Goal: Task Accomplishment & Management: Use online tool/utility

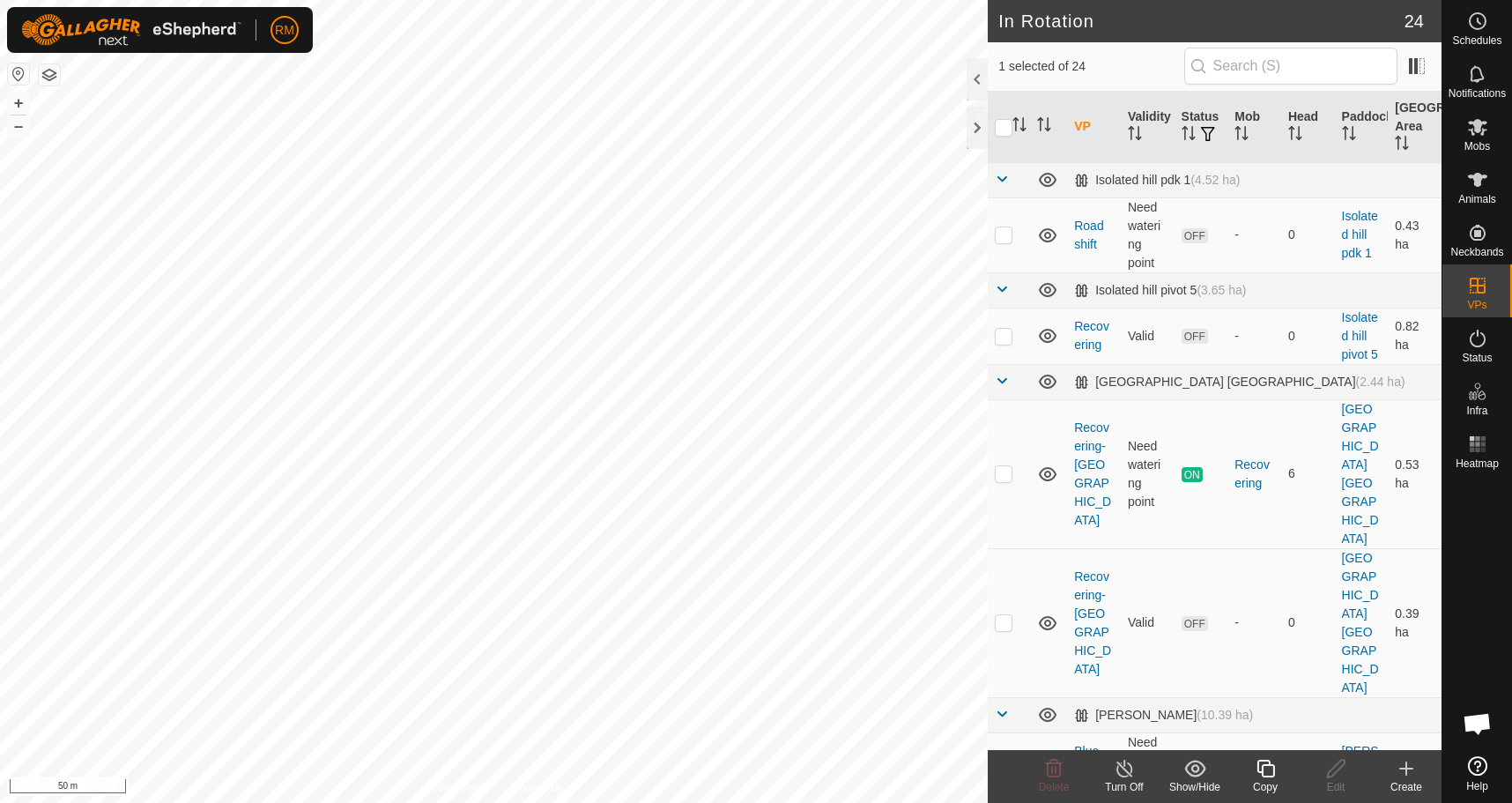
click at [1252, 773] on copy-svg-icon at bounding box center [1266, 768] width 71 height 21
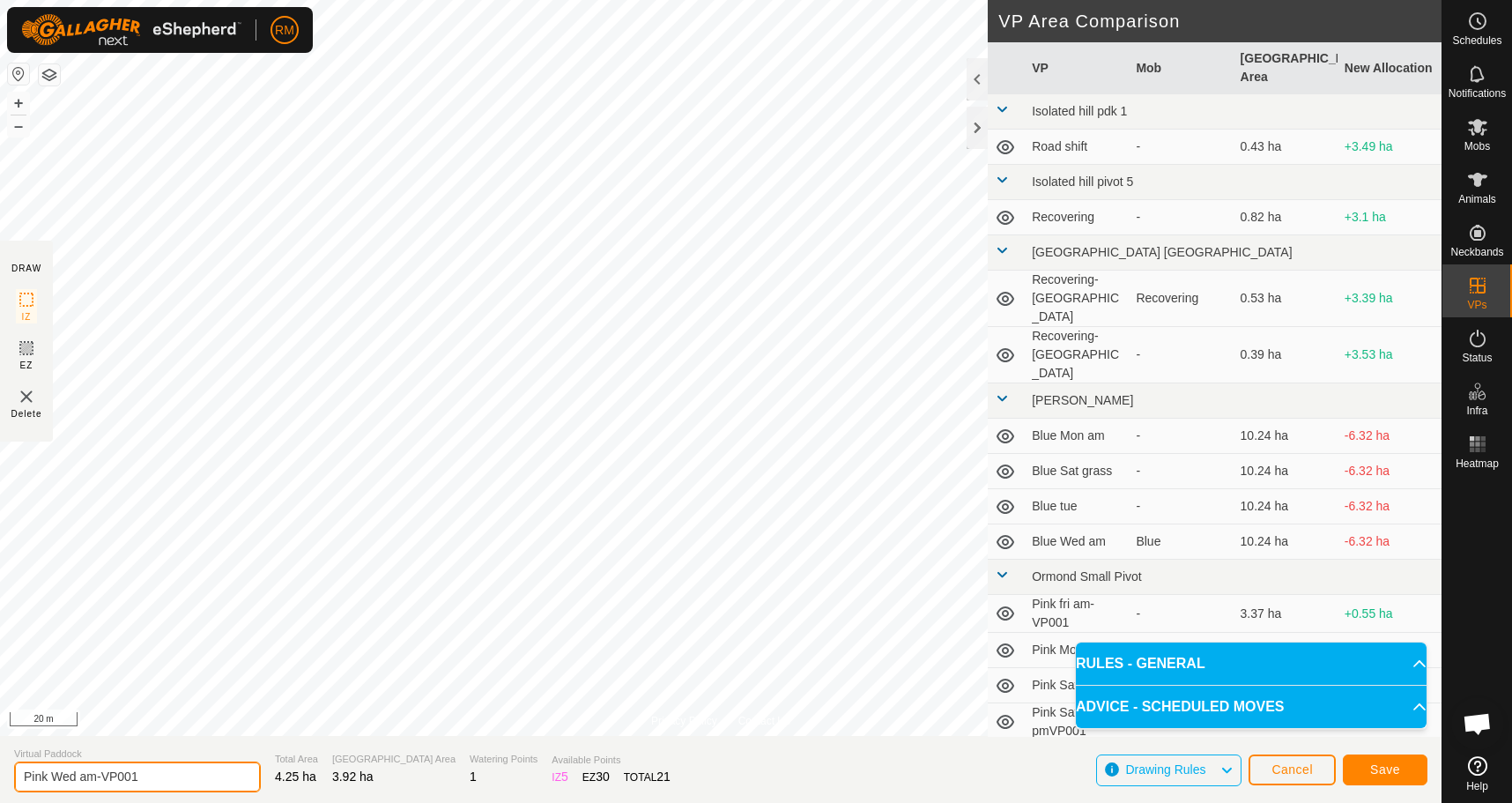
click at [79, 776] on input "Pink Wed am-VP001" at bounding box center [137, 777] width 246 height 31
type input "Pink Thur am-VP001"
click at [1364, 770] on button "Save" at bounding box center [1385, 769] width 84 height 31
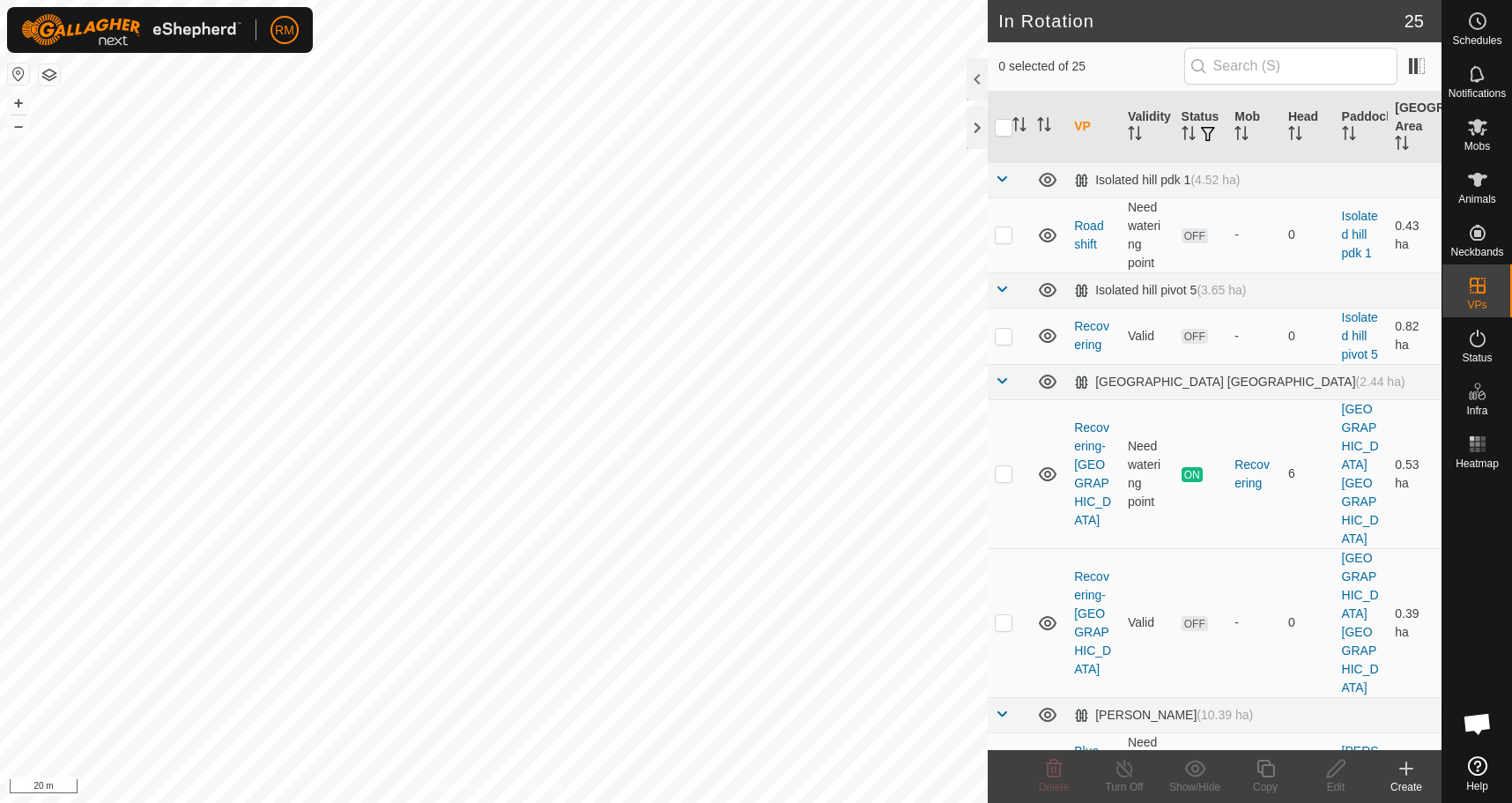
click at [0, 505] on html "RM Schedules Notifications Mobs Animals Neckbands VPs Status Infra Heatmap Help…" at bounding box center [756, 402] width 1512 height 803
checkbox input "true"
click at [1273, 779] on div "Copy" at bounding box center [1266, 787] width 71 height 16
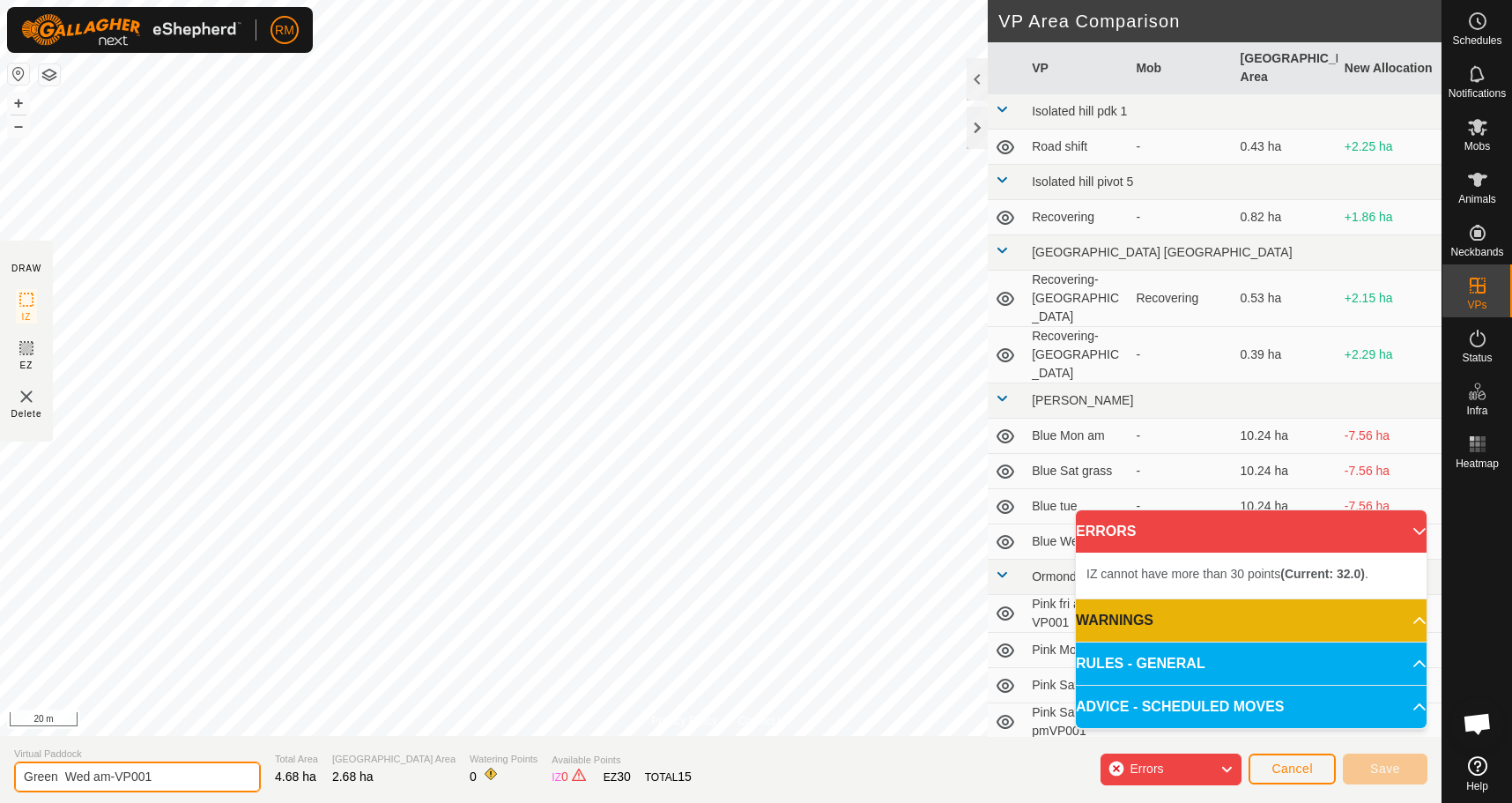
click at [92, 775] on input "Green Wed am-VP001" at bounding box center [137, 777] width 246 height 31
type input "Green Thur am-VP001"
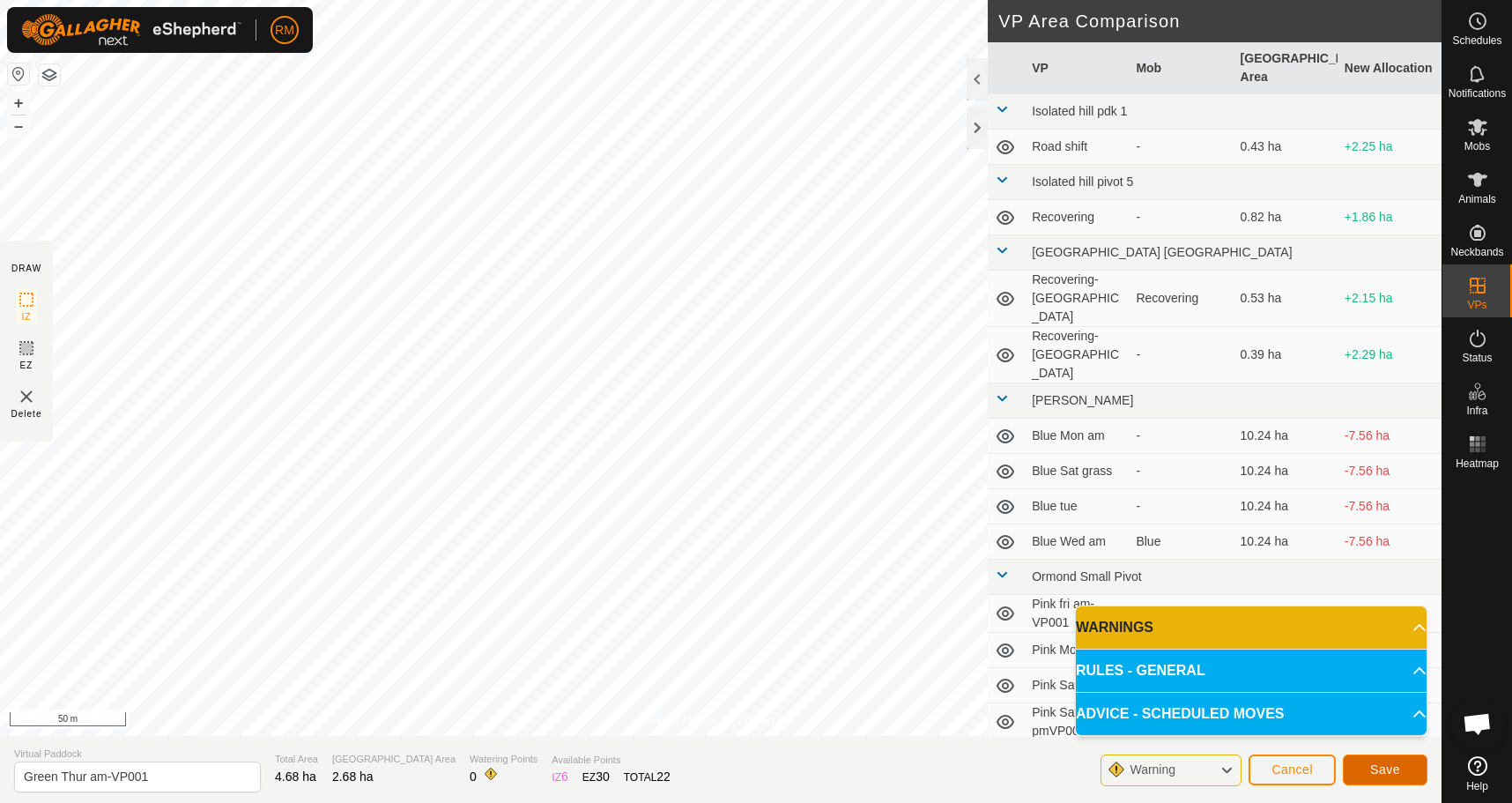
click at [1369, 770] on button "Save" at bounding box center [1385, 769] width 84 height 31
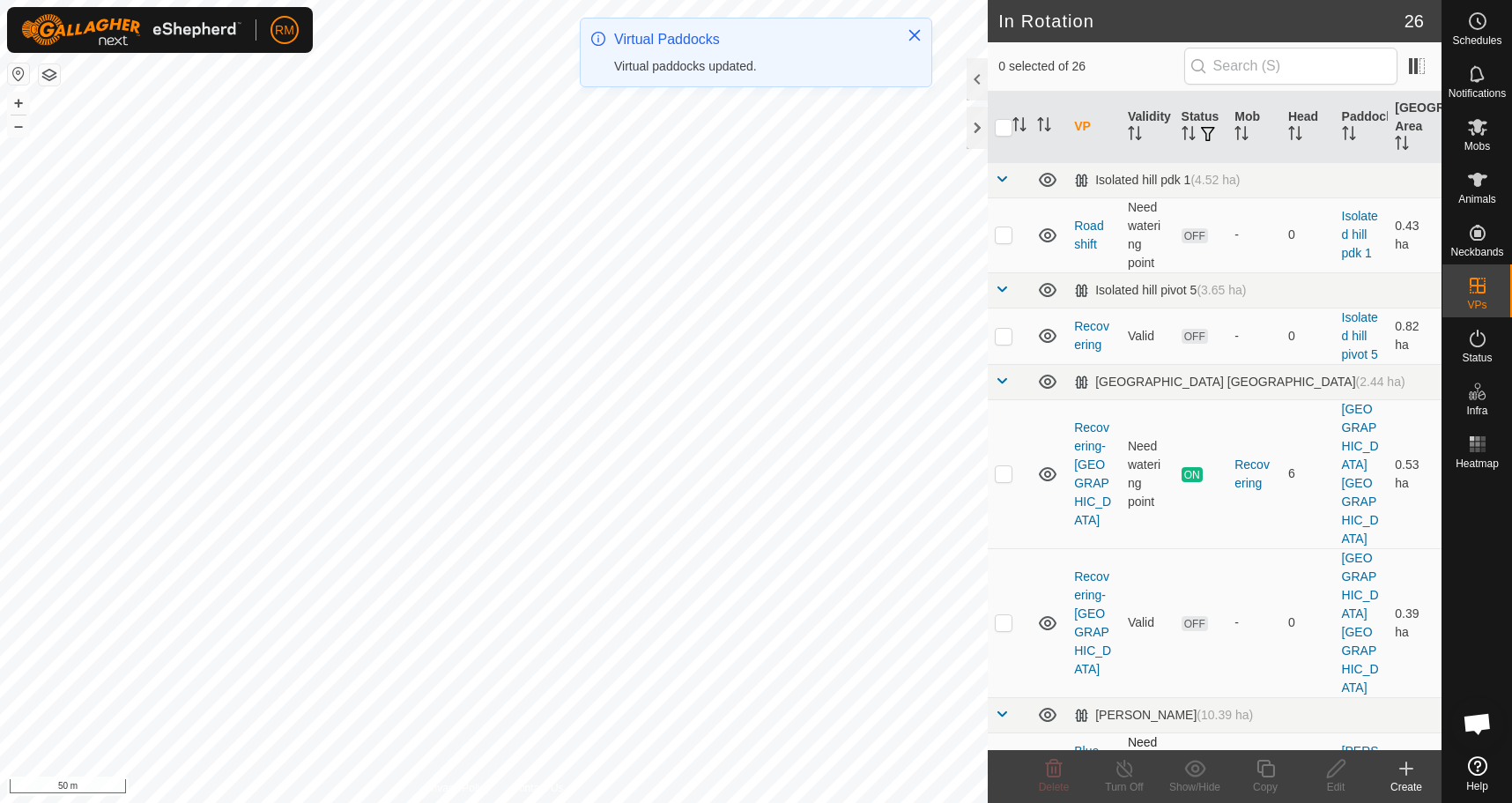
checkbox input "true"
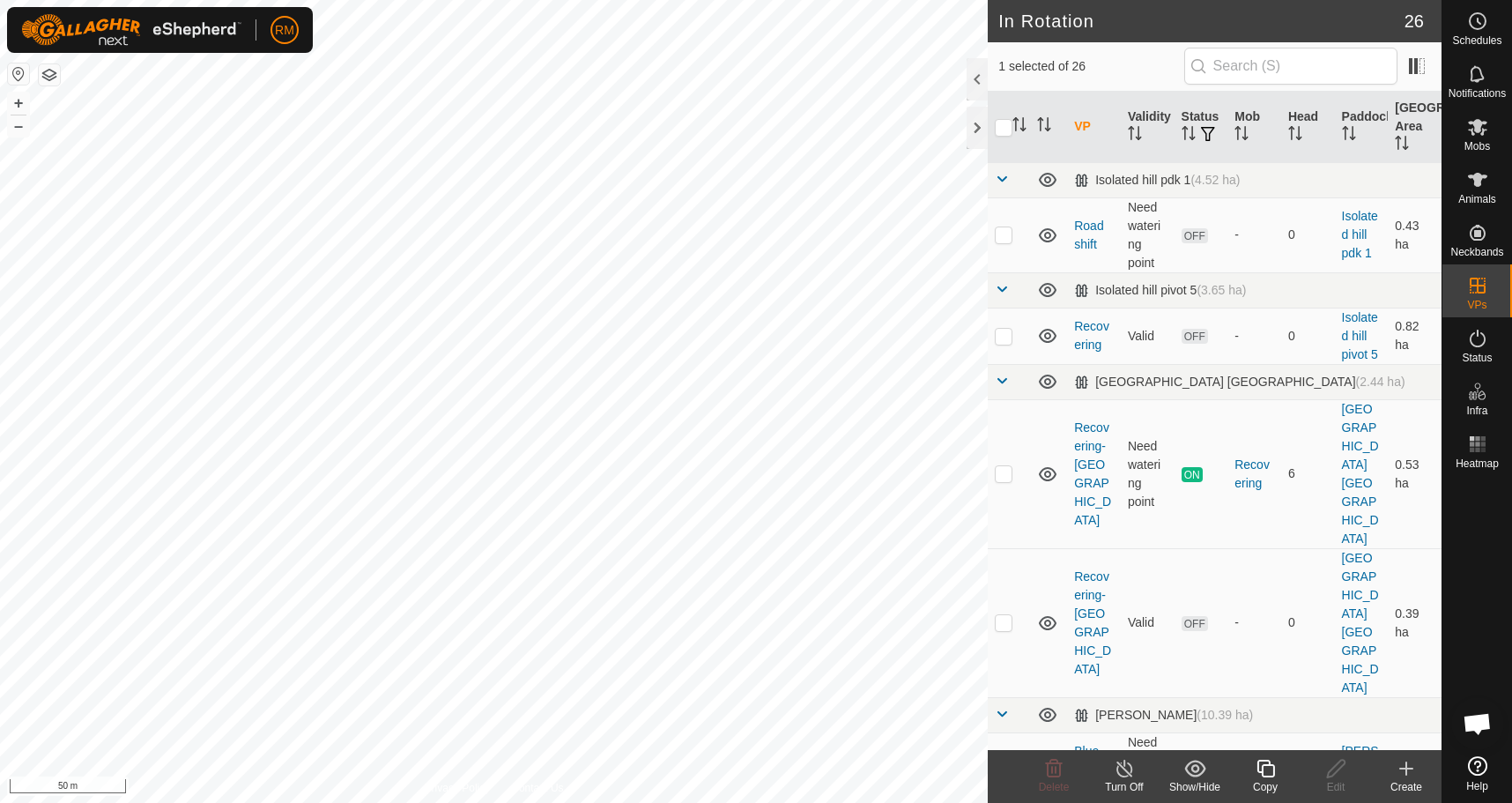
click at [1263, 772] on icon at bounding box center [1266, 769] width 18 height 18
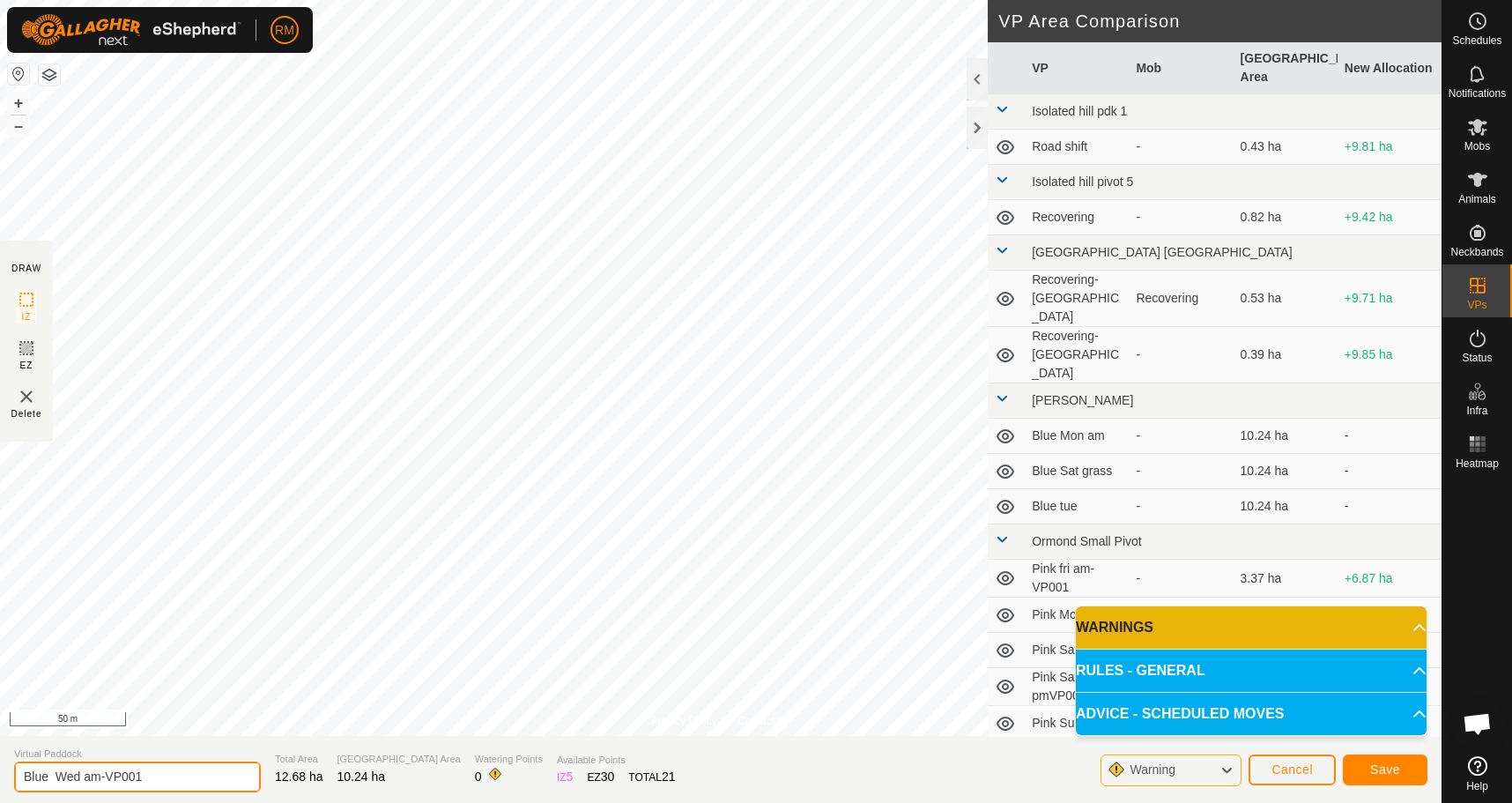
click at [86, 774] on input "Blue Wed am-VP001" at bounding box center [137, 777] width 246 height 31
type input "Blue Thur am-VP001"
click at [1369, 769] on button "Save" at bounding box center [1385, 769] width 84 height 31
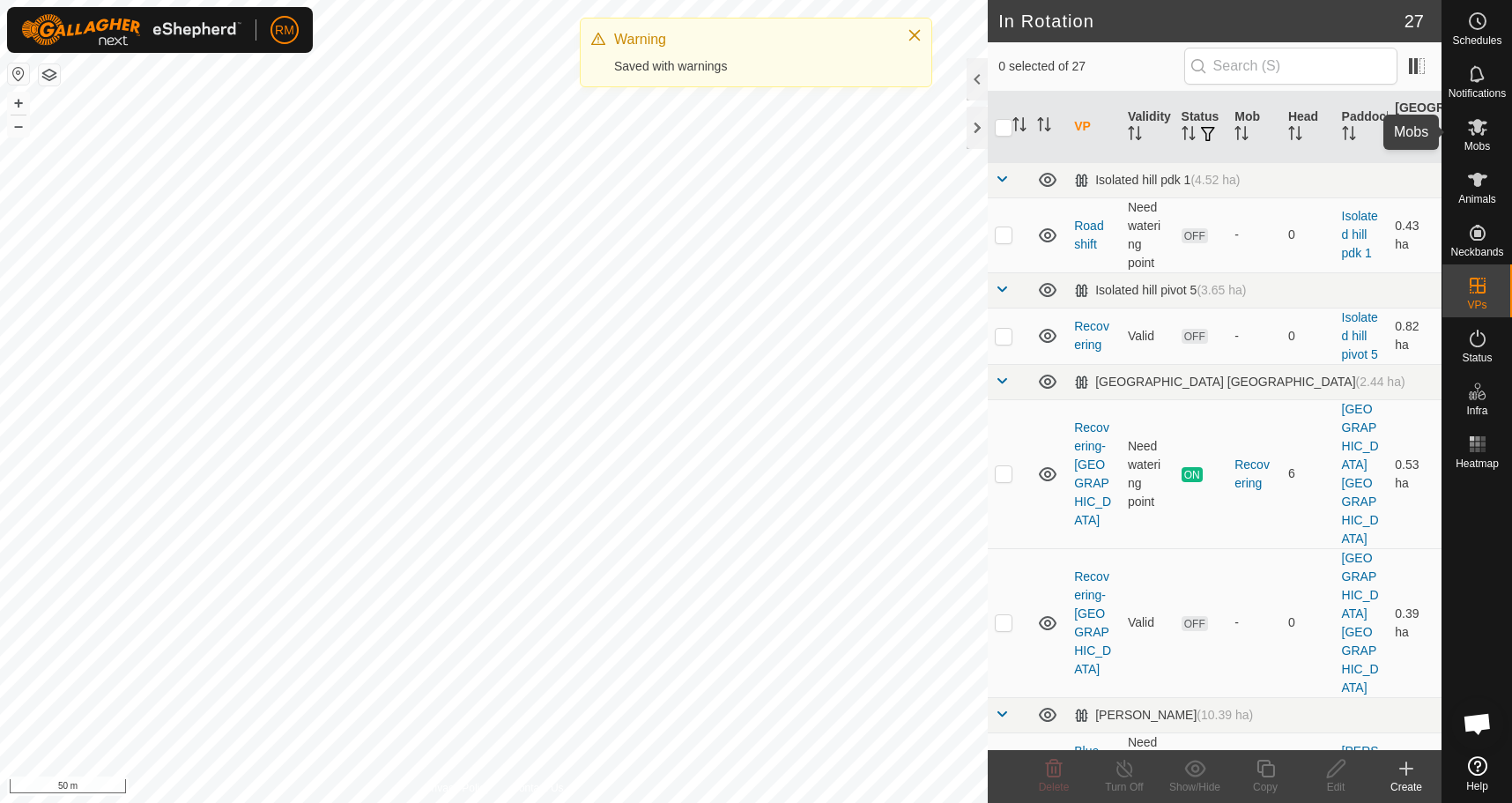
click at [1473, 132] on icon at bounding box center [1478, 127] width 20 height 17
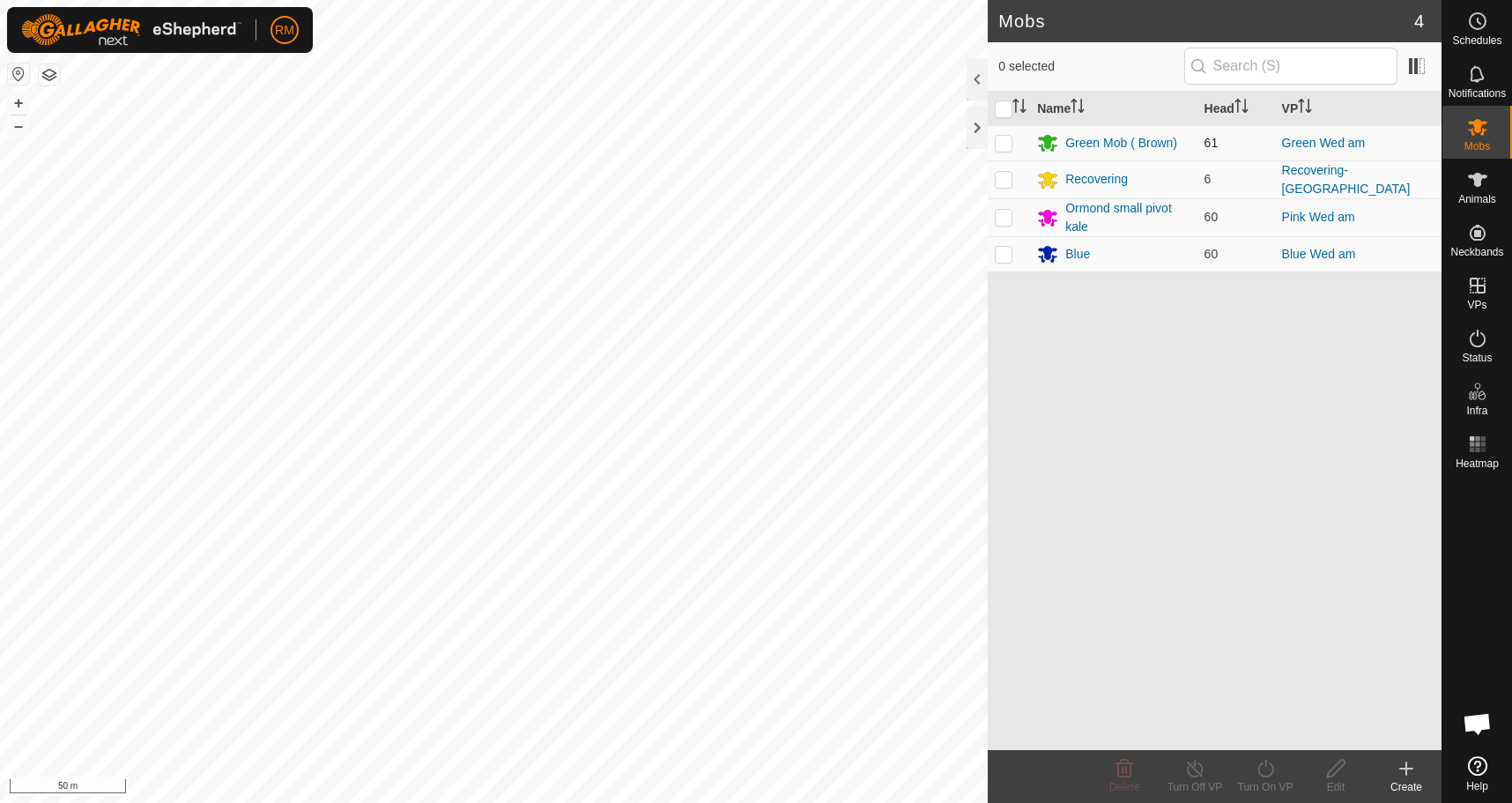
click at [1005, 145] on p-checkbox at bounding box center [1004, 143] width 18 height 14
checkbox input "true"
click at [1255, 757] on div "Turn On VP" at bounding box center [1266, 776] width 71 height 53
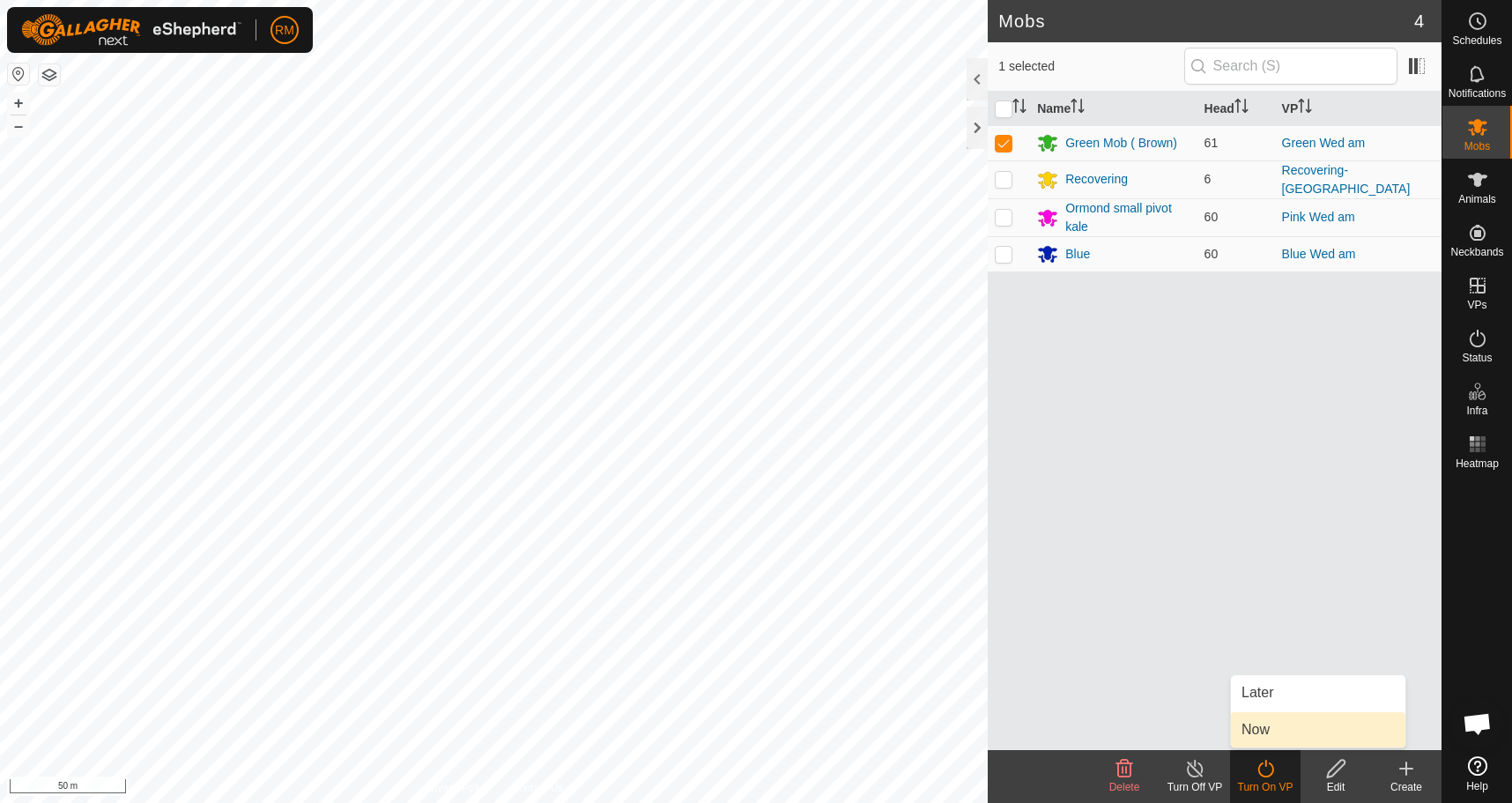
click at [1266, 731] on link "Now" at bounding box center [1318, 729] width 175 height 35
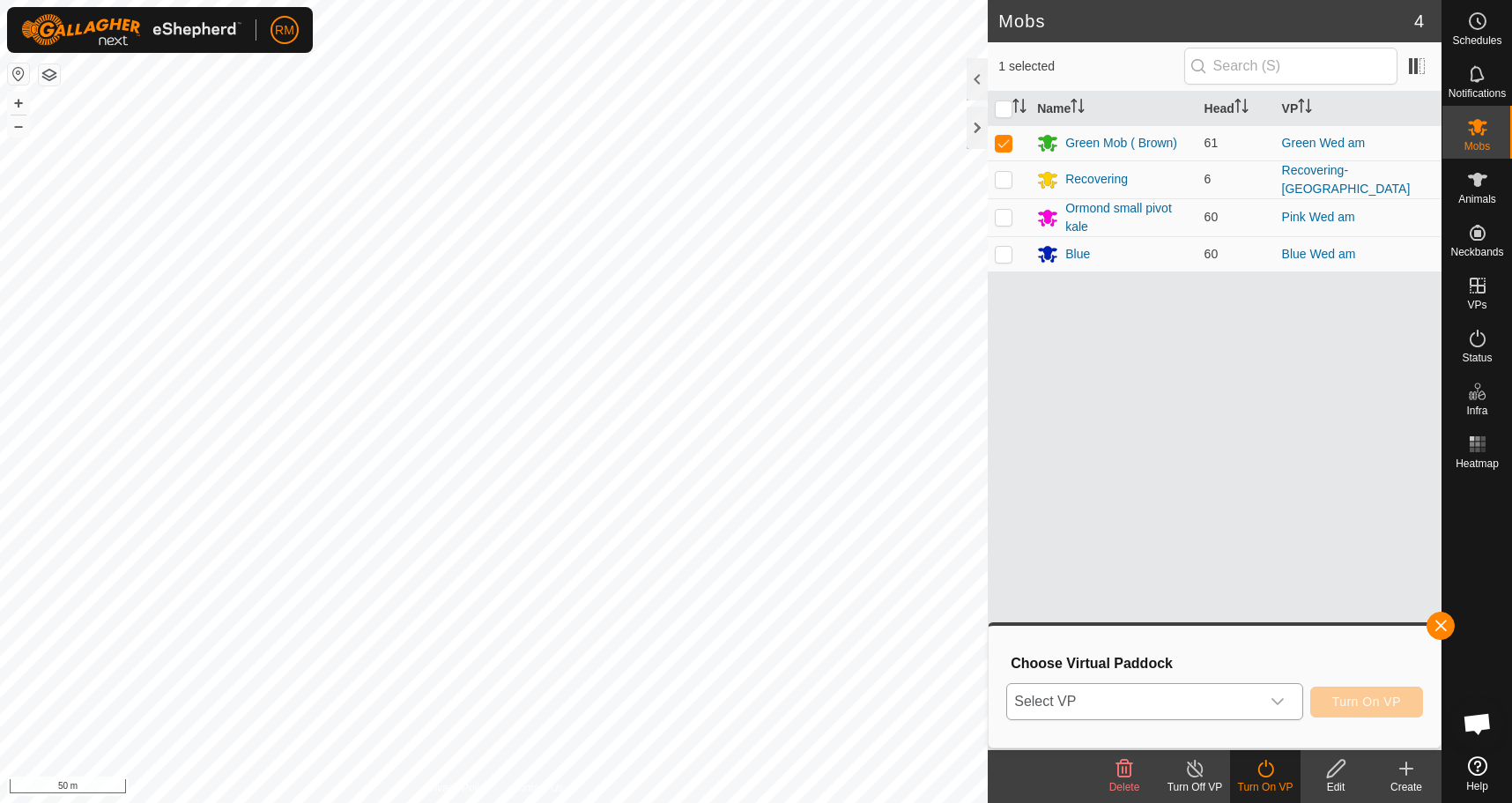
click at [1275, 698] on icon "dropdown trigger" at bounding box center [1278, 702] width 14 height 14
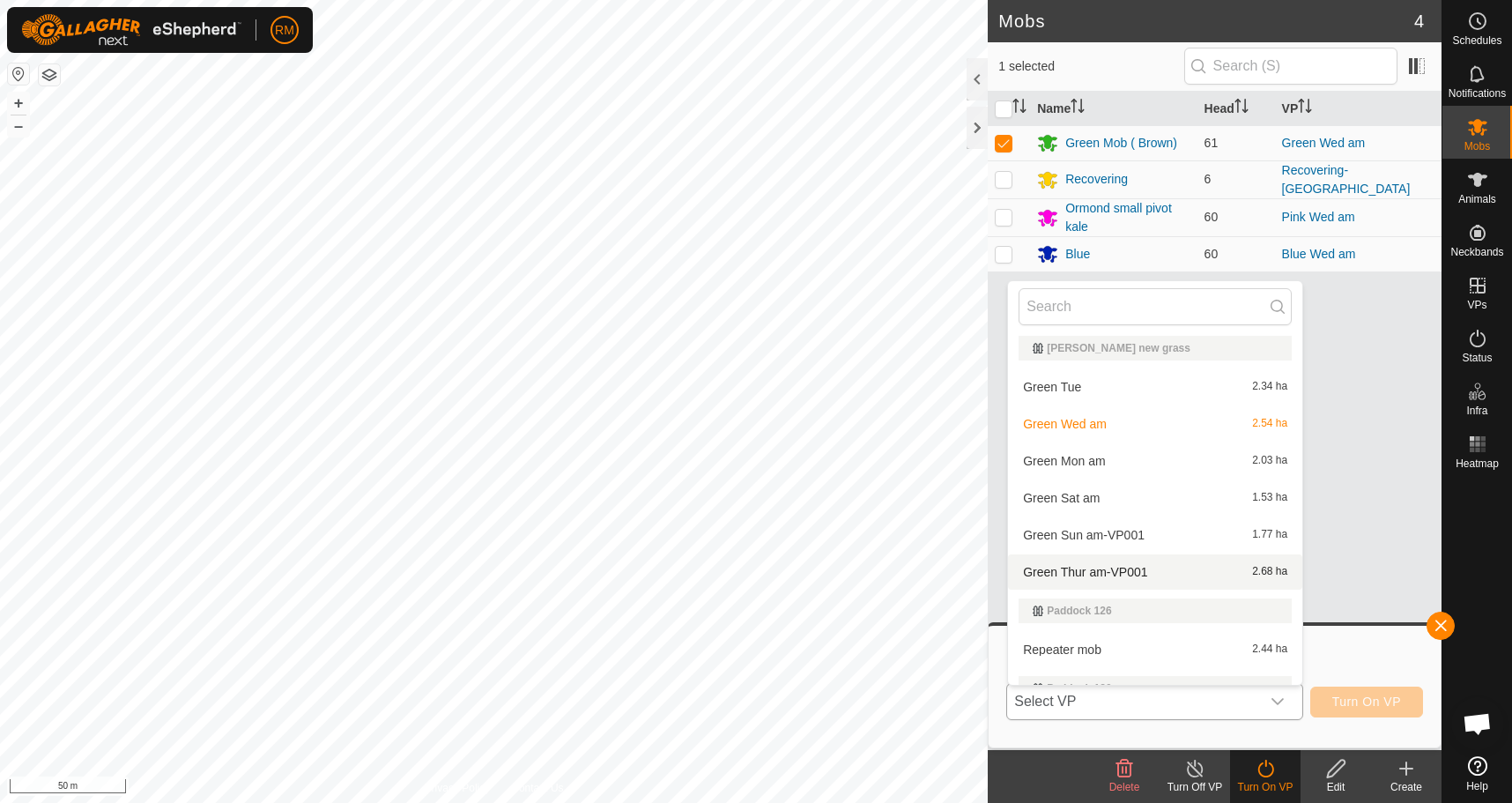
scroll to position [910, 0]
click at [1097, 574] on li "Green Thur am-VP001 2.68 ha" at bounding box center [1155, 570] width 294 height 35
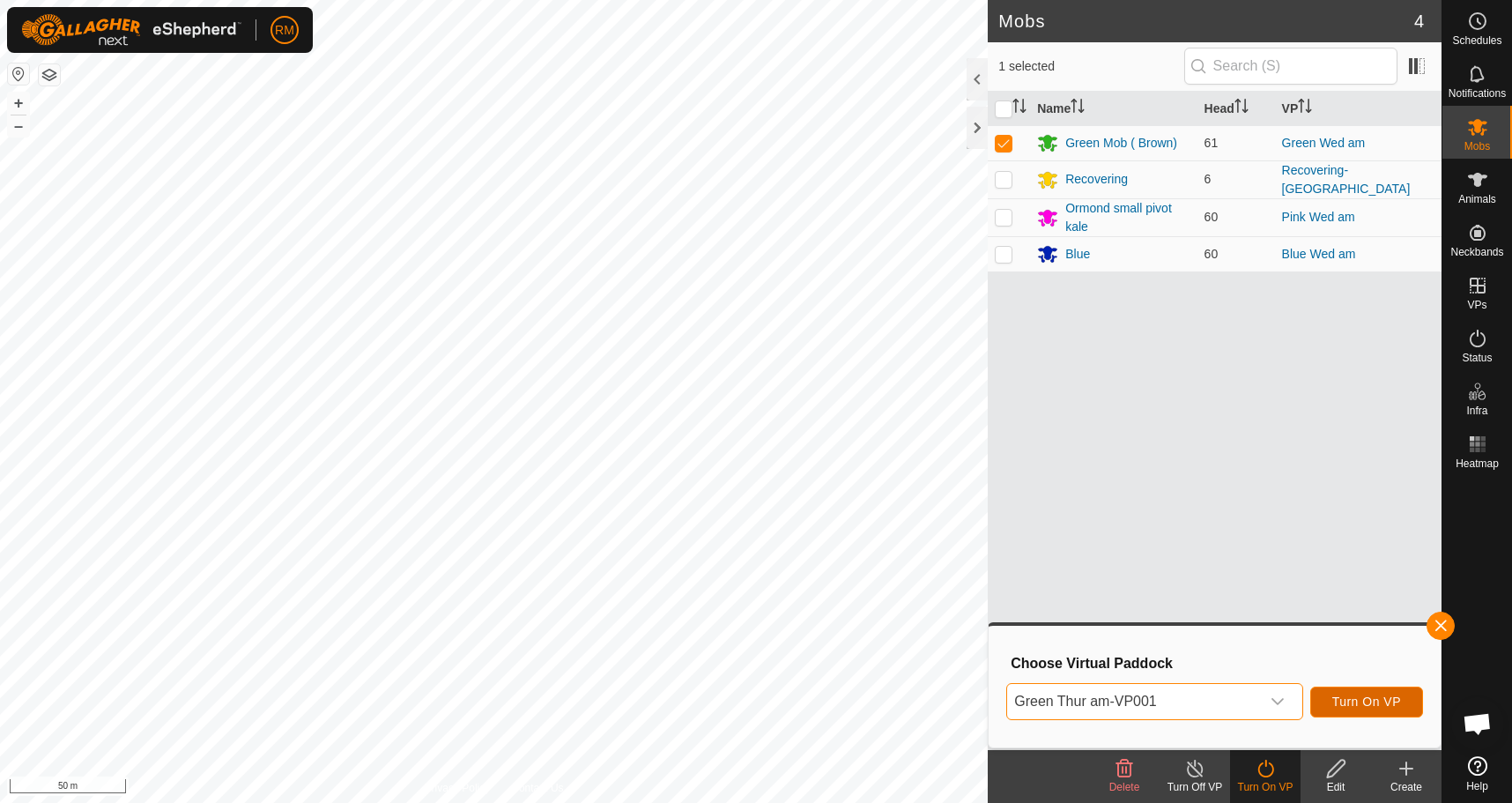
click at [1357, 697] on span "Turn On VP" at bounding box center [1366, 702] width 69 height 14
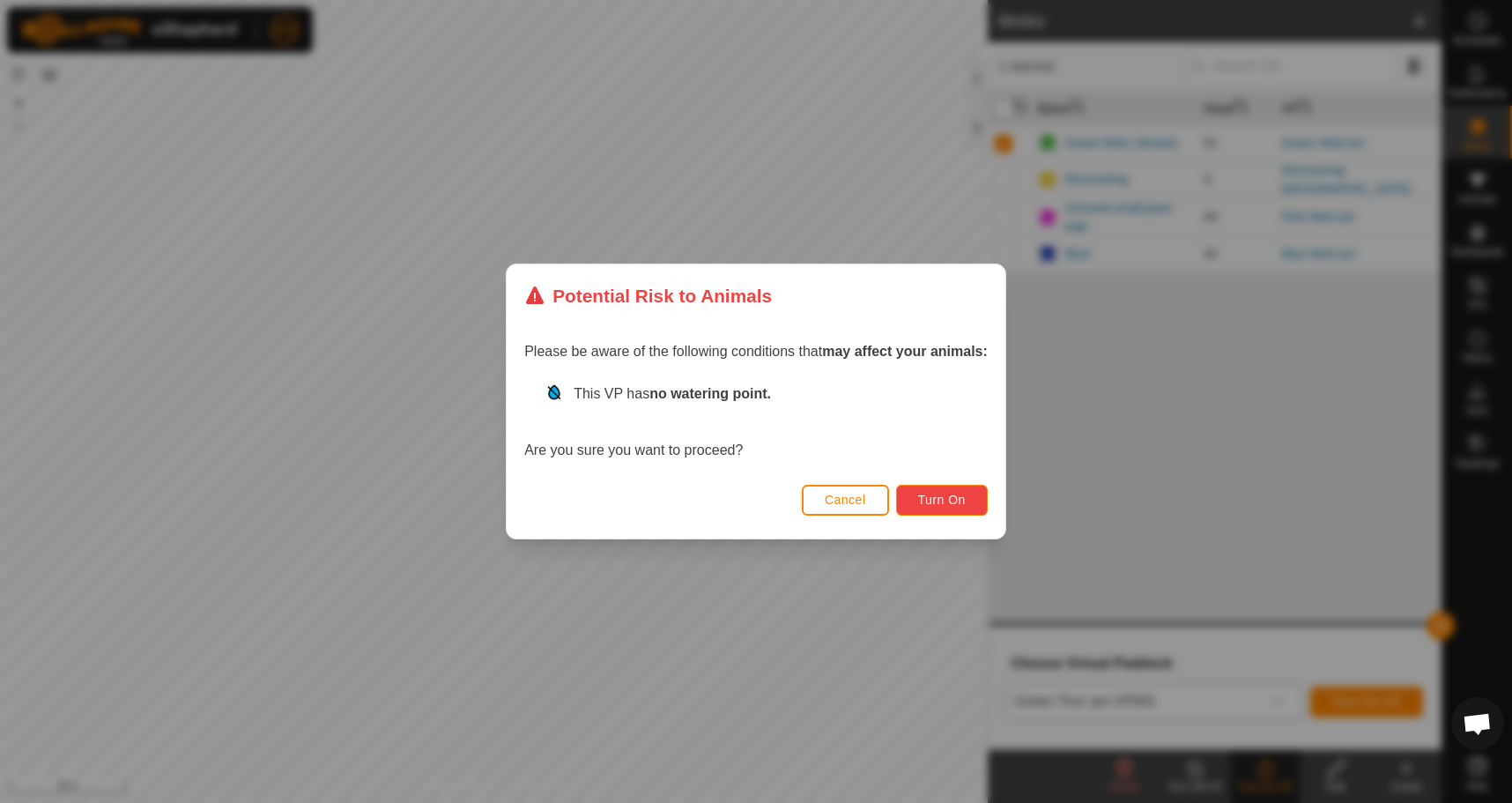
click at [953, 494] on span "Turn On" at bounding box center [942, 500] width 48 height 14
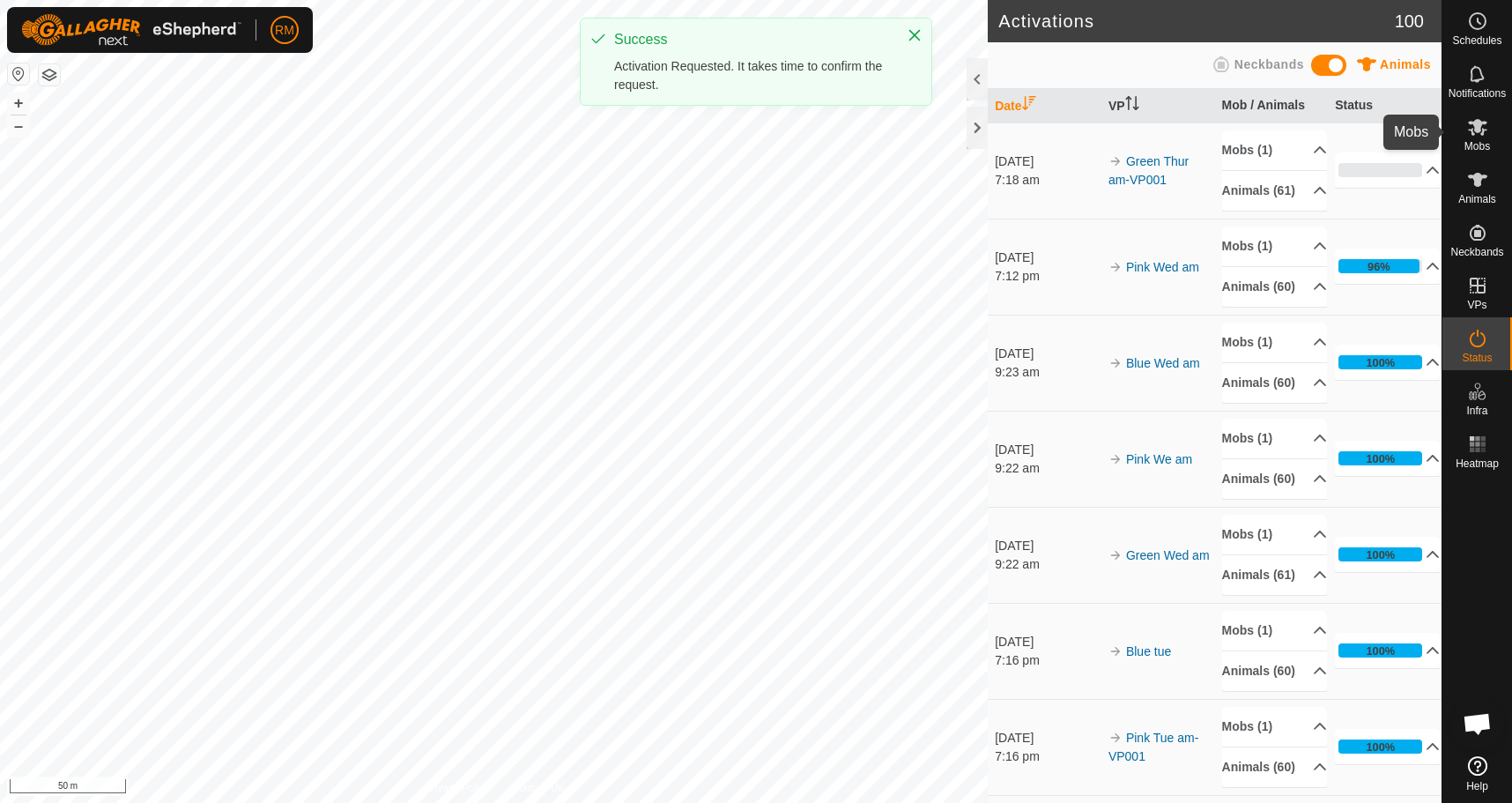
click at [1478, 132] on icon at bounding box center [1478, 127] width 20 height 17
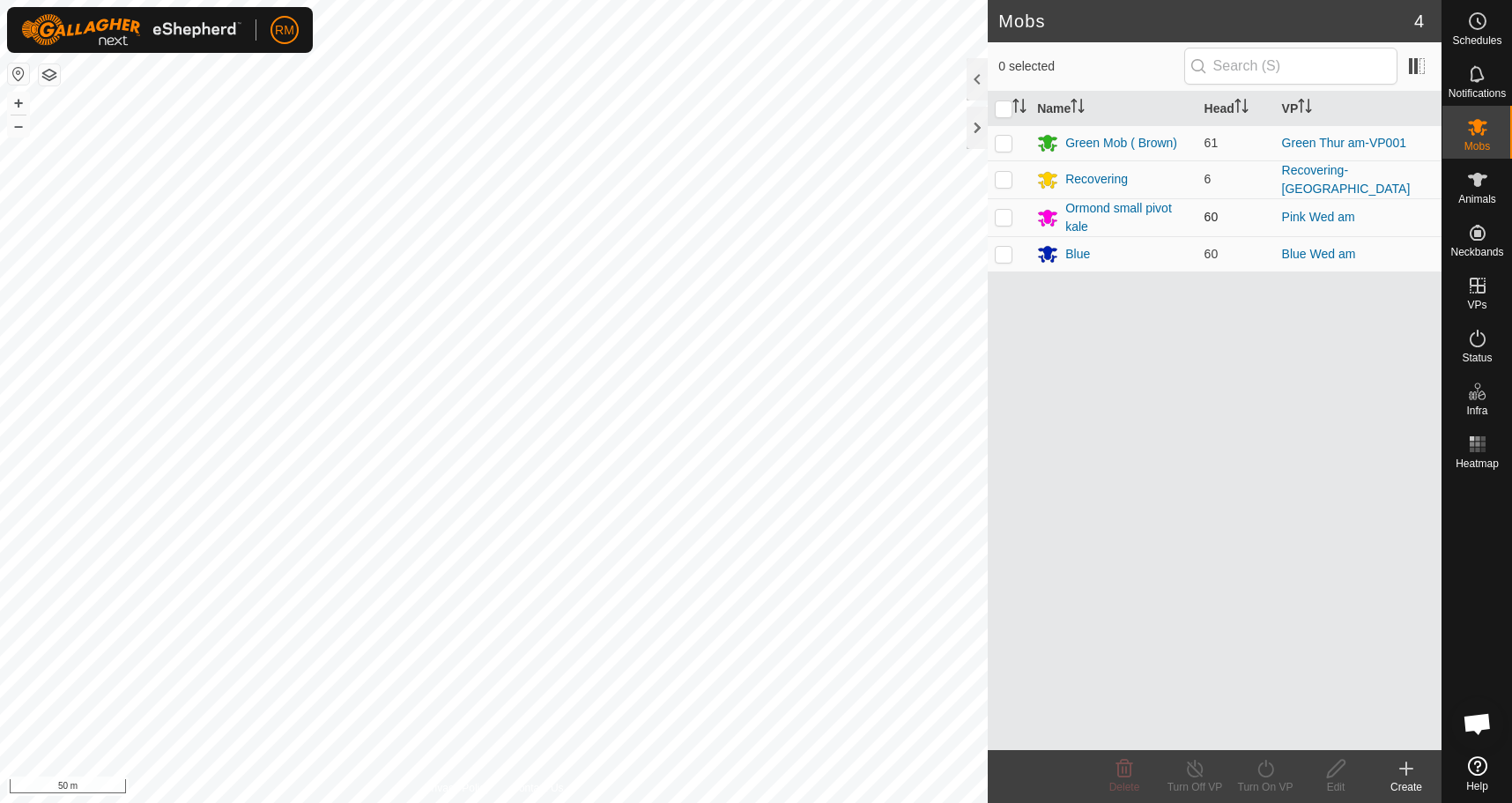
click at [1006, 216] on p-checkbox at bounding box center [1004, 217] width 18 height 14
checkbox input "true"
click at [1270, 775] on icon at bounding box center [1266, 768] width 22 height 21
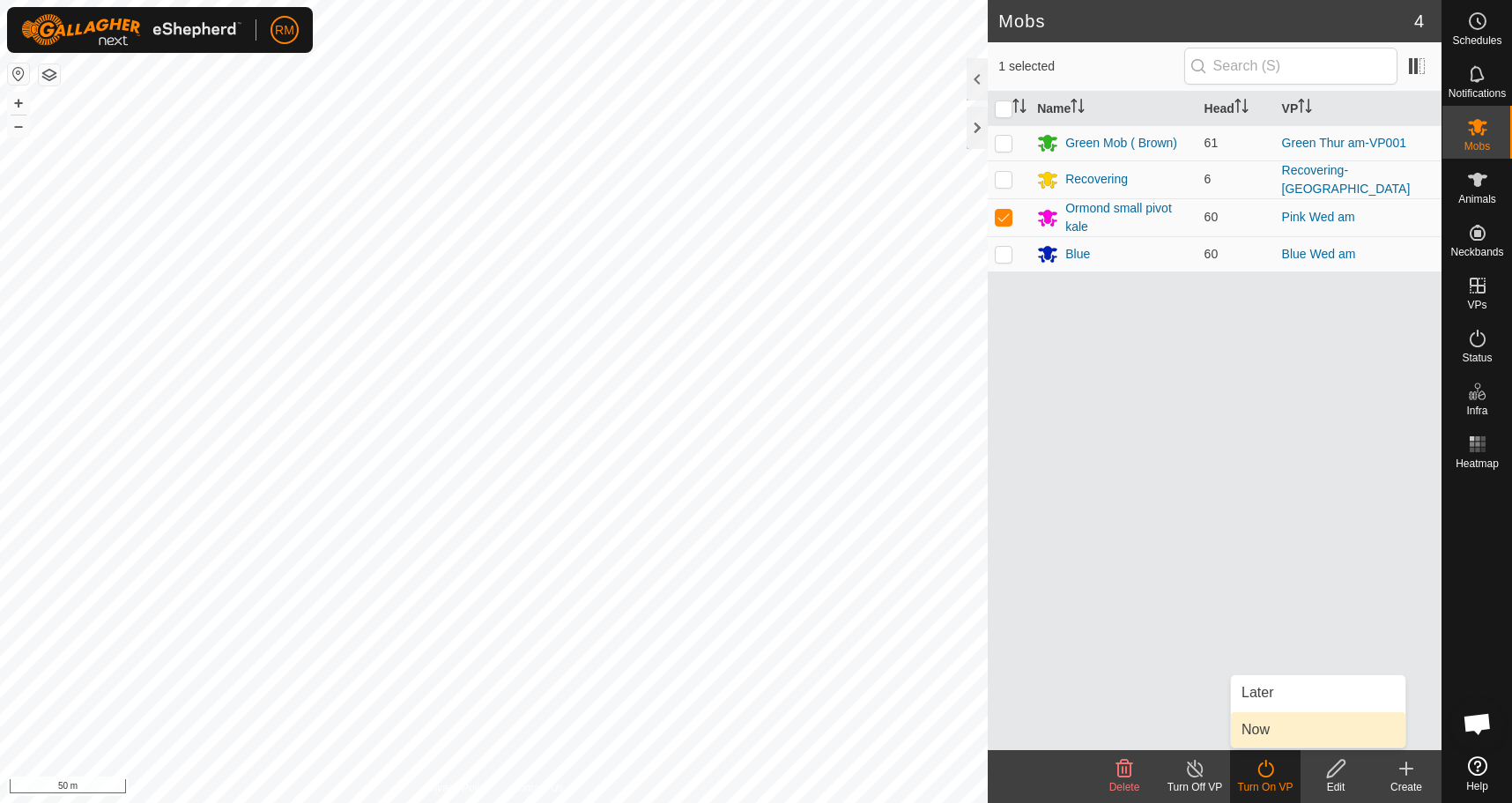
click at [1268, 730] on link "Now" at bounding box center [1318, 729] width 175 height 35
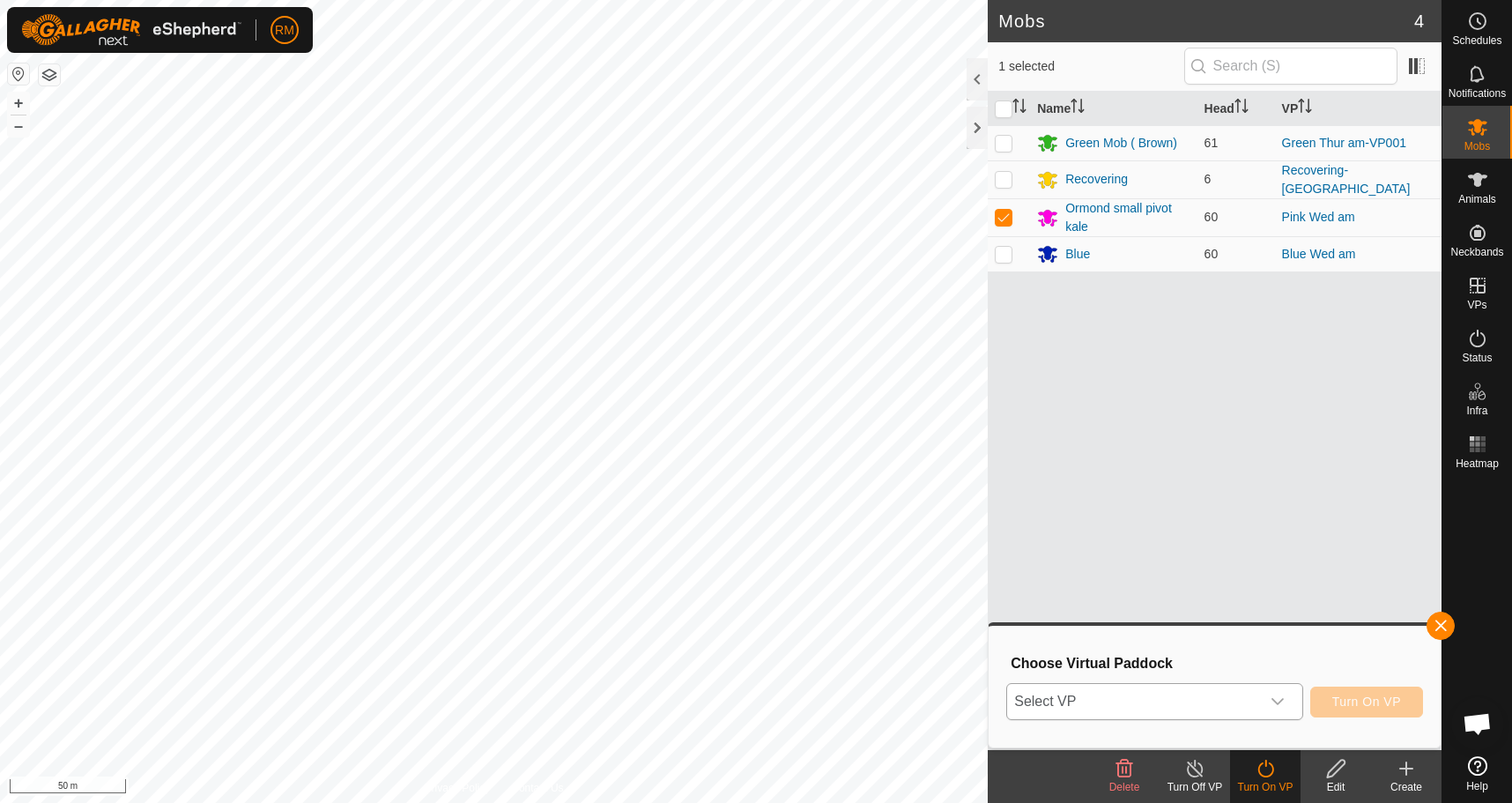
click at [1274, 702] on icon "dropdown trigger" at bounding box center [1278, 702] width 14 height 14
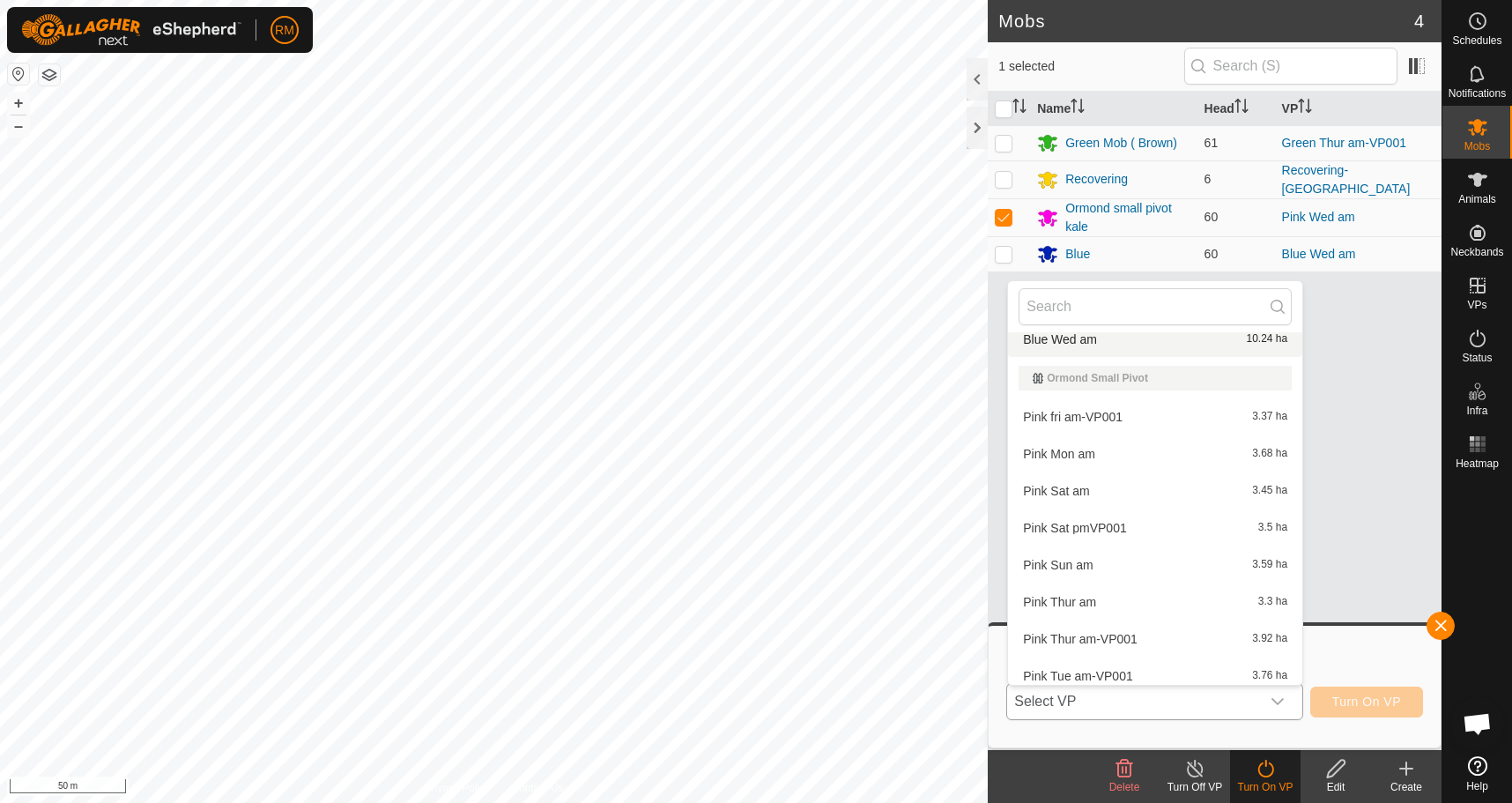
scroll to position [471, 0]
click at [1090, 632] on li "Pink Thur am-VP001 3.92 ha" at bounding box center [1155, 637] width 294 height 35
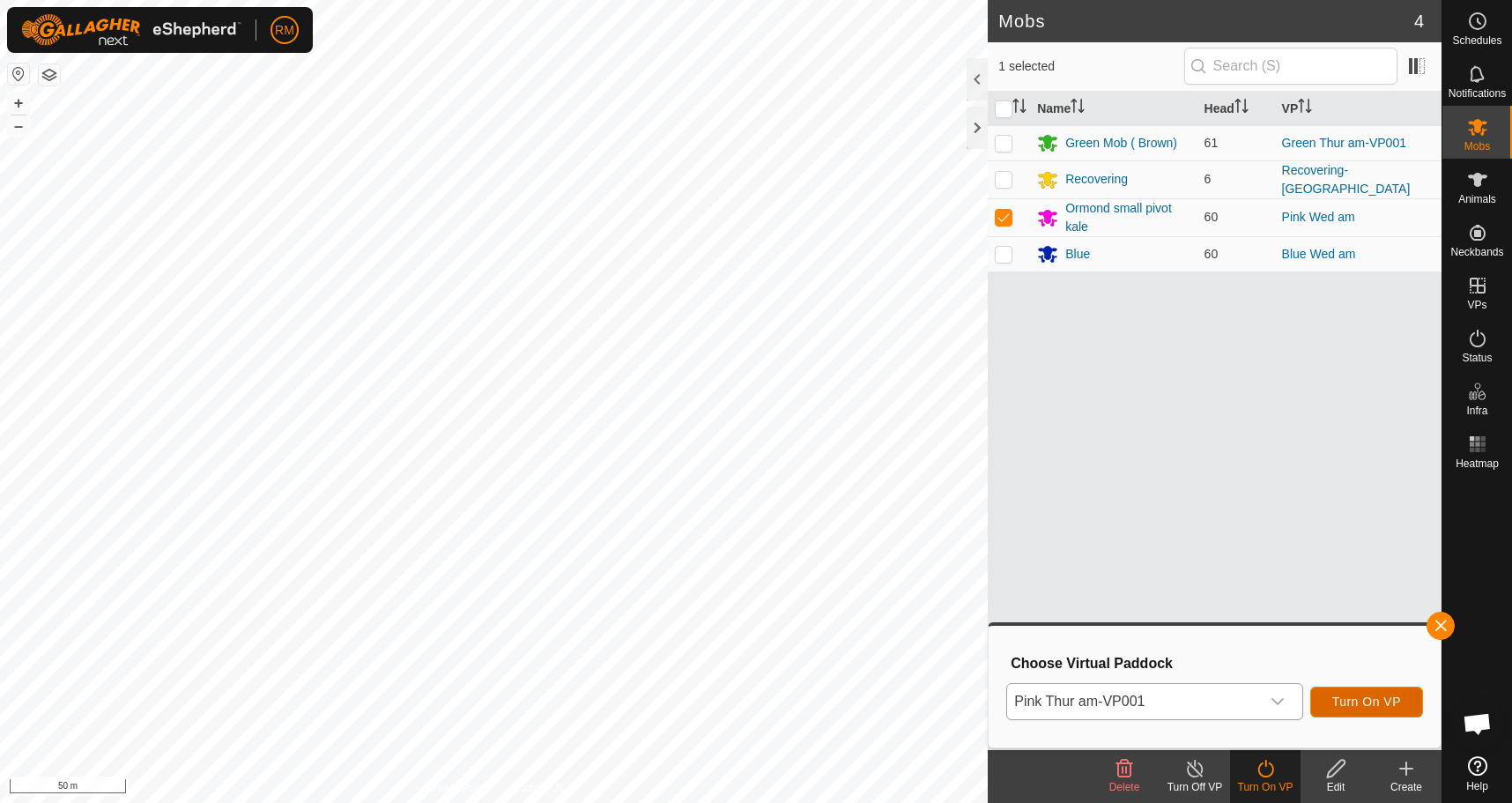
click at [1347, 701] on span "Turn On VP" at bounding box center [1366, 702] width 69 height 14
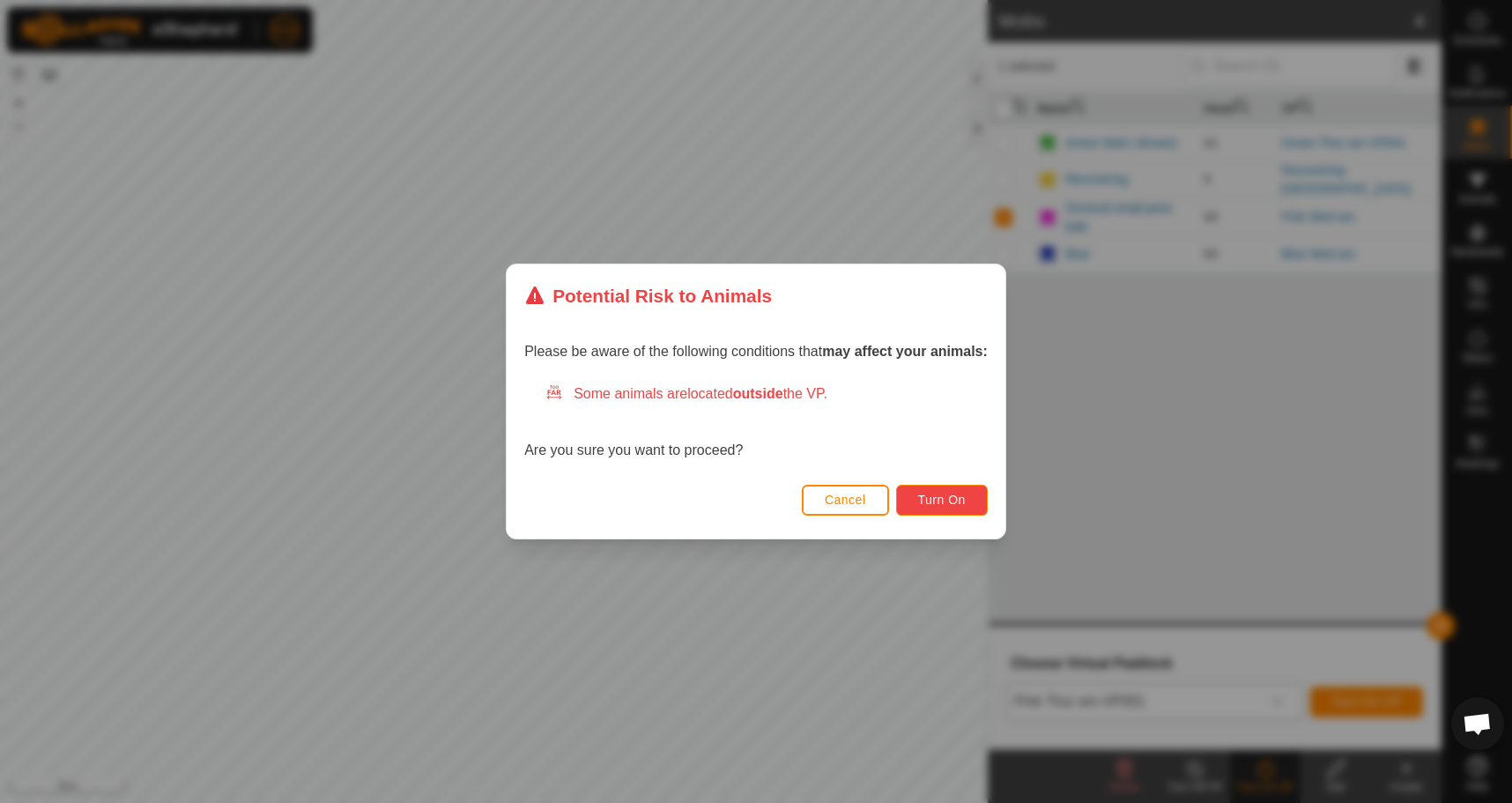
click at [935, 504] on span "Turn On" at bounding box center [942, 500] width 48 height 14
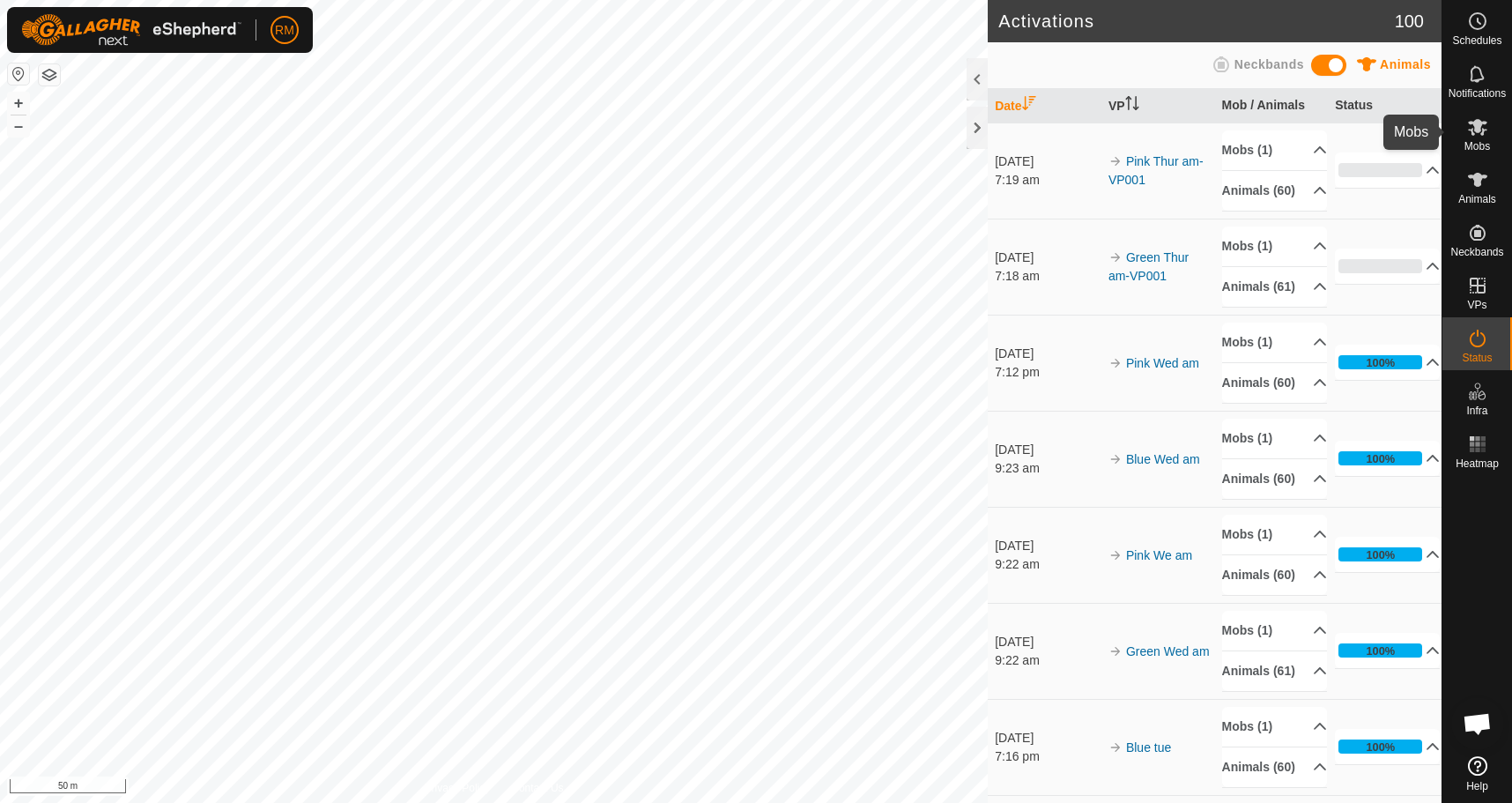
click at [1482, 126] on icon at bounding box center [1477, 126] width 21 height 21
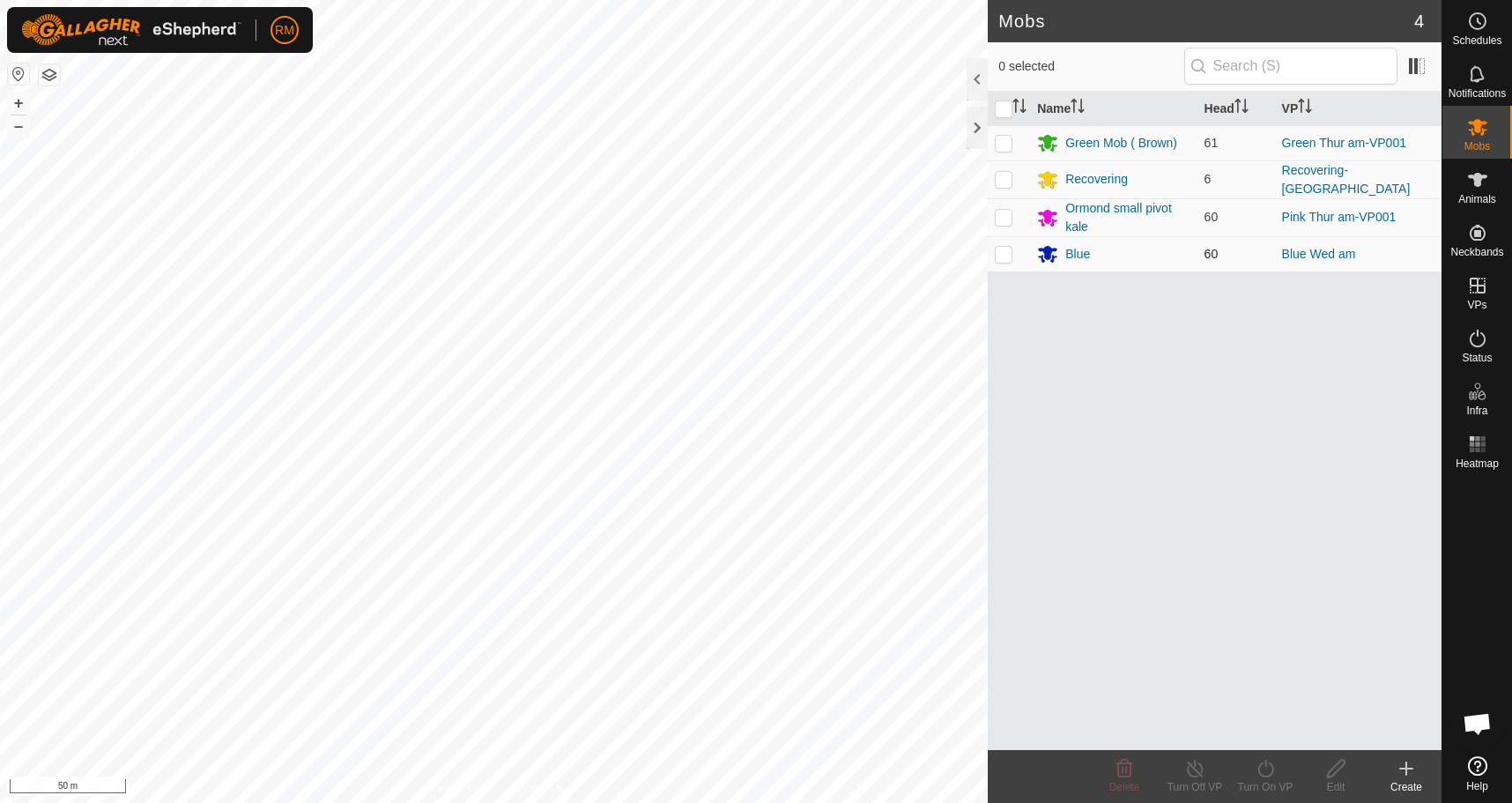
click at [1010, 248] on p-checkbox at bounding box center [1004, 253] width 18 height 14
checkbox input "true"
click at [1269, 765] on icon at bounding box center [1266, 768] width 22 height 21
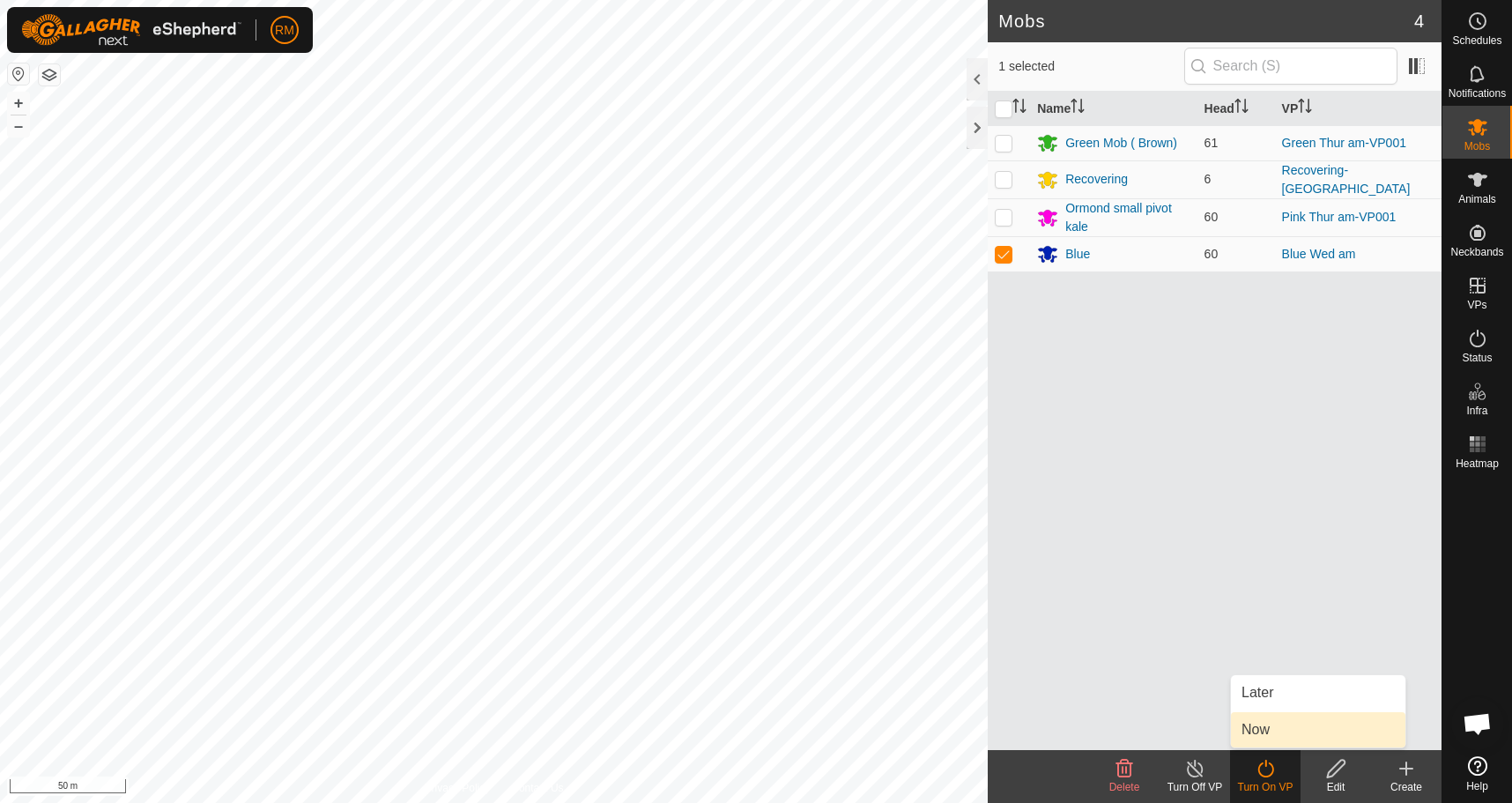
click at [1275, 725] on link "Now" at bounding box center [1318, 729] width 175 height 35
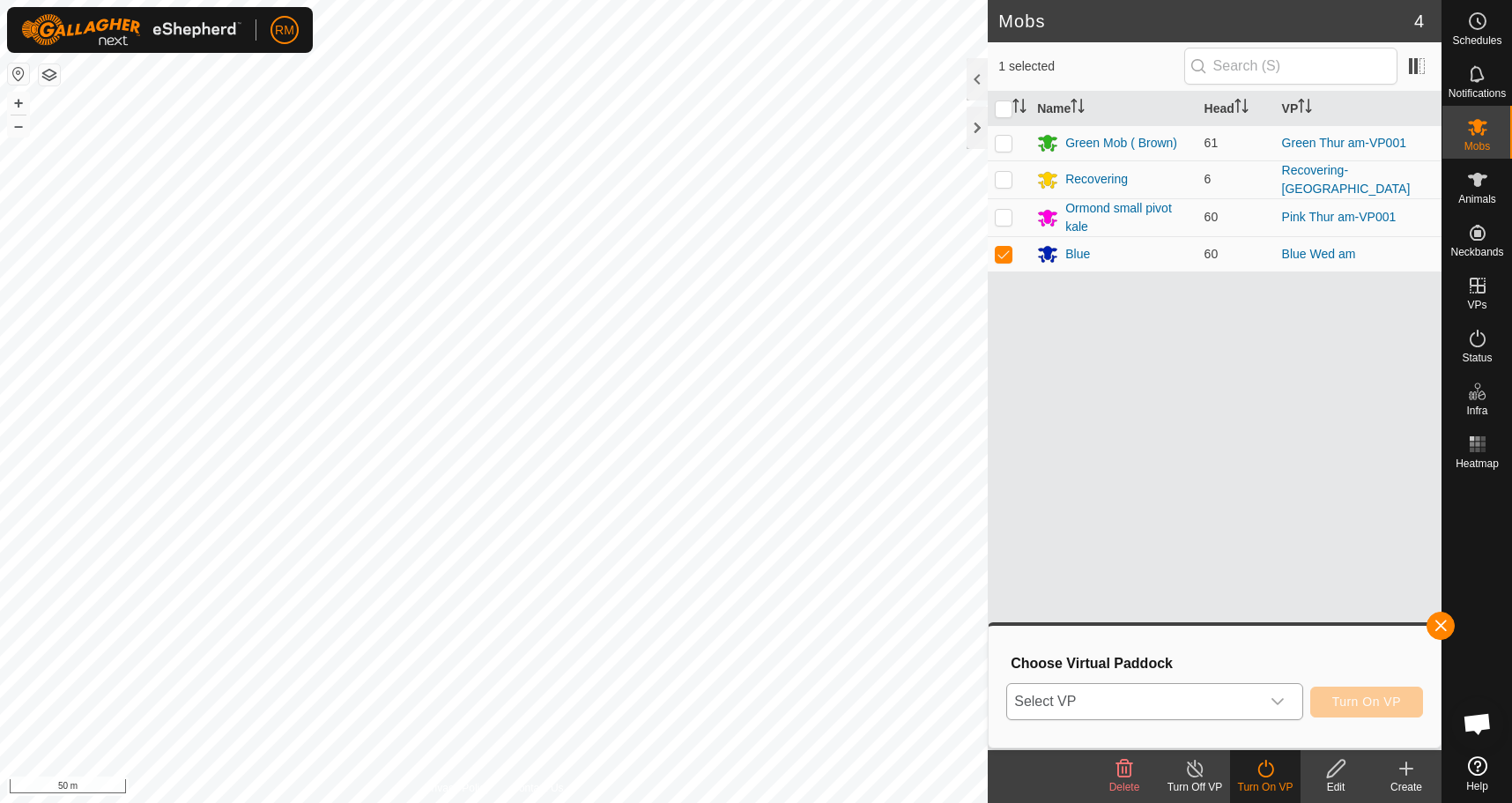
click at [1278, 697] on icon "dropdown trigger" at bounding box center [1278, 702] width 14 height 14
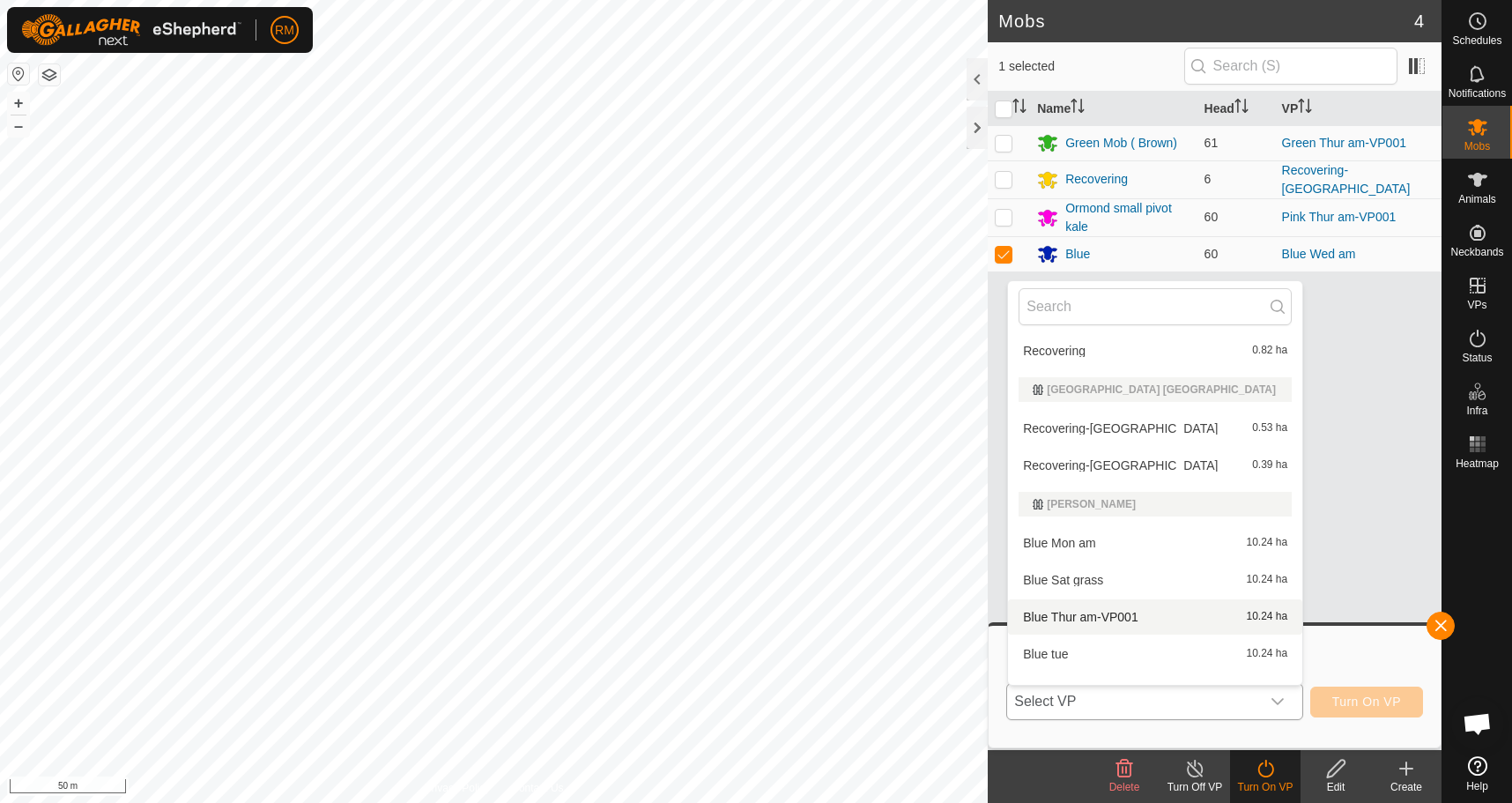
scroll to position [118, 0]
click at [1121, 613] on li "Blue Thur am-VP001 10.24 ha" at bounding box center [1155, 615] width 294 height 35
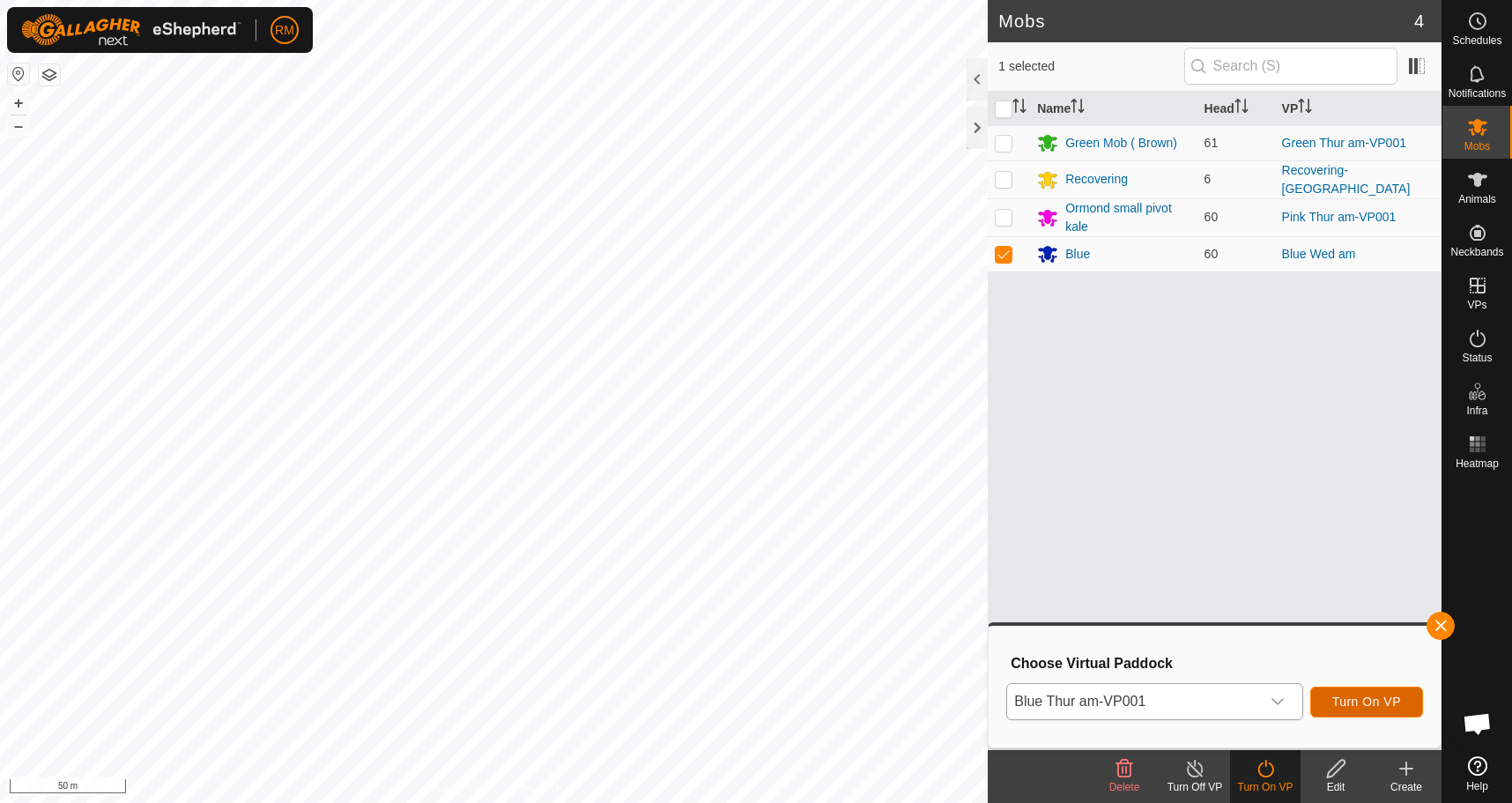
click at [1361, 699] on span "Turn On VP" at bounding box center [1366, 702] width 69 height 14
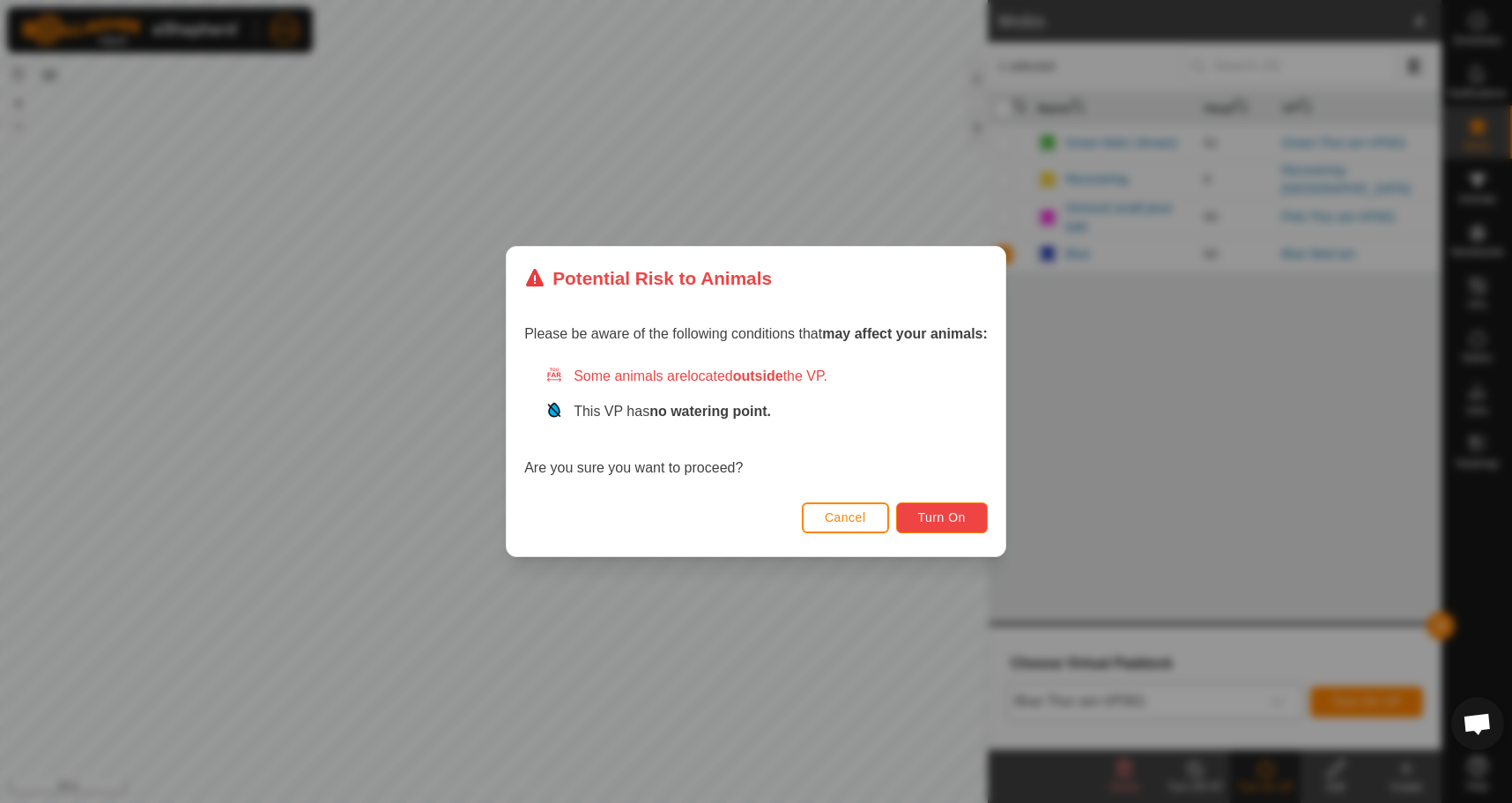
click at [943, 515] on span "Turn On" at bounding box center [942, 518] width 48 height 14
